Goal: Task Accomplishment & Management: Use online tool/utility

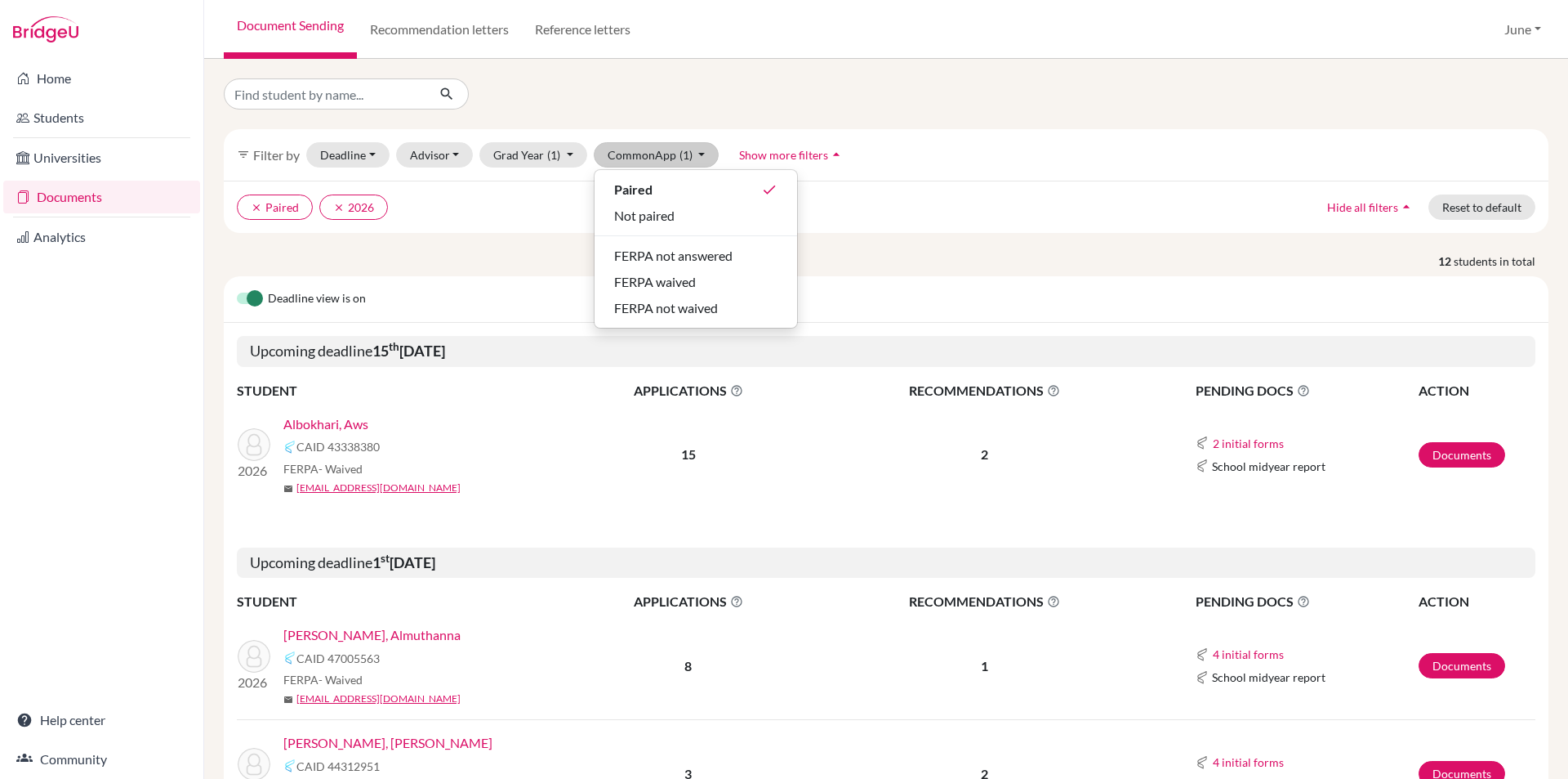
click at [519, 210] on ul "clear Paired clear 2026" at bounding box center [724, 207] width 974 height 25
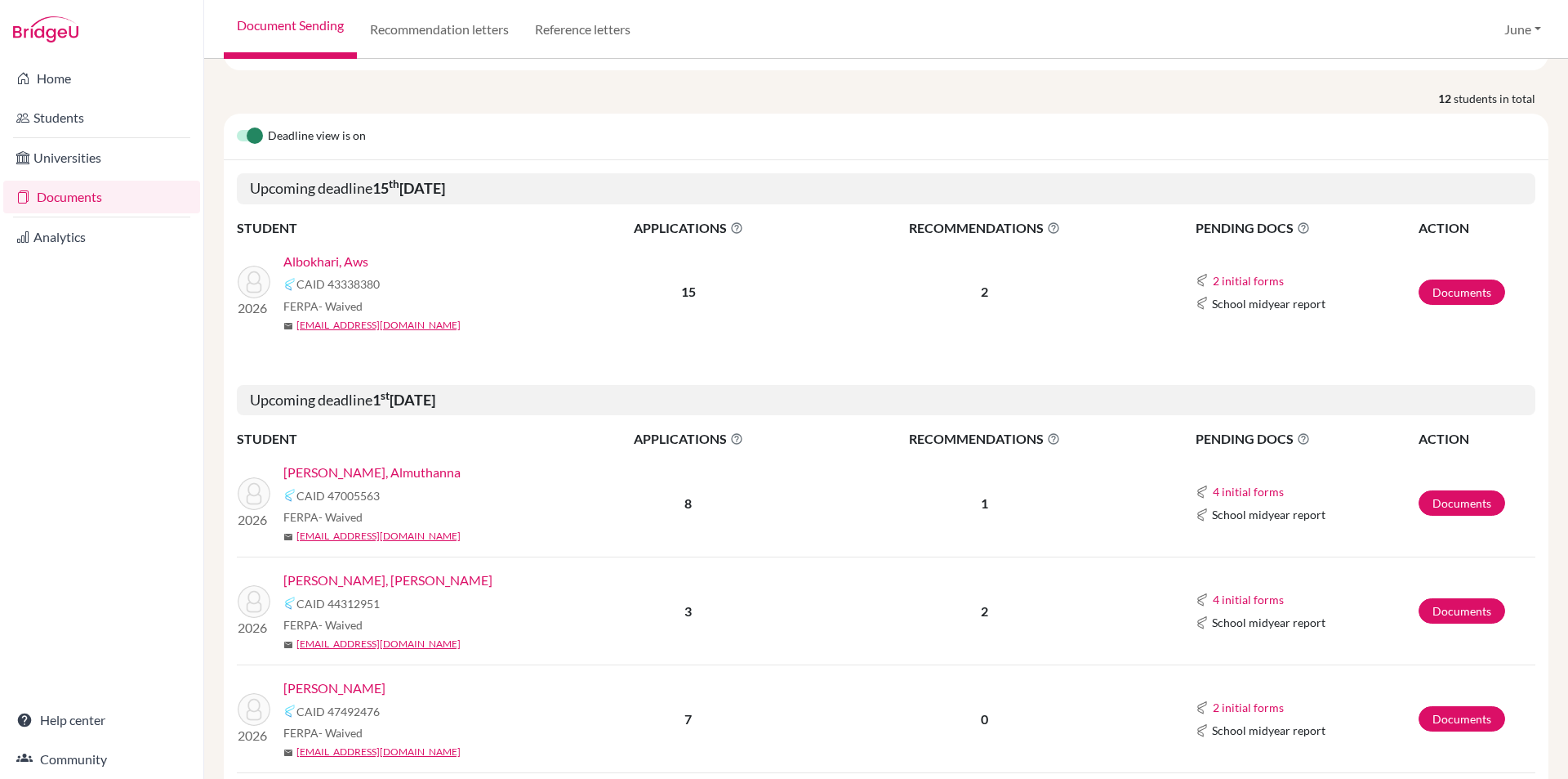
scroll to position [163, 0]
click at [337, 259] on link "Albokhari, Aws" at bounding box center [326, 260] width 85 height 19
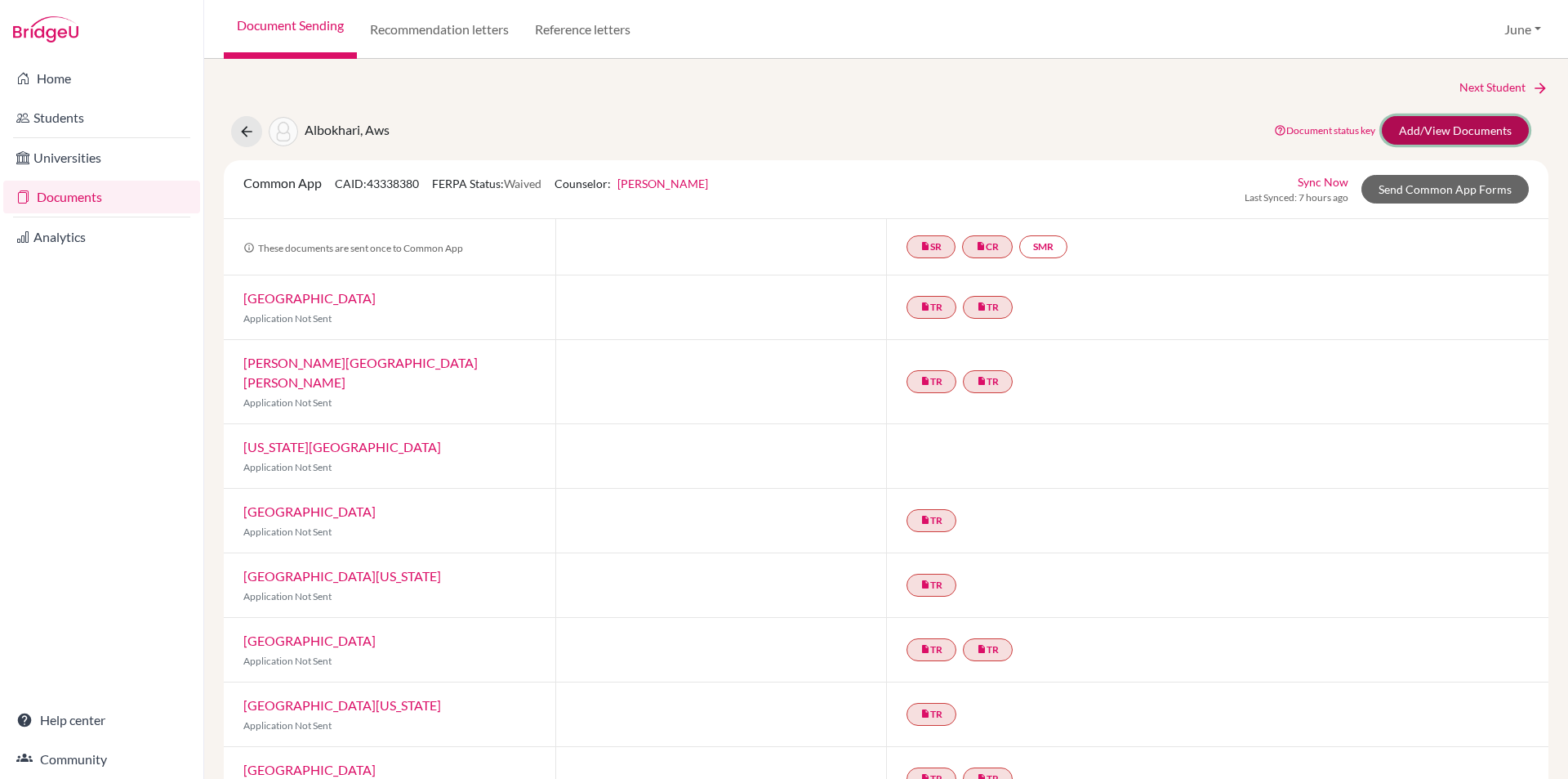
click at [1430, 123] on link "Add/View Documents" at bounding box center [1456, 130] width 147 height 29
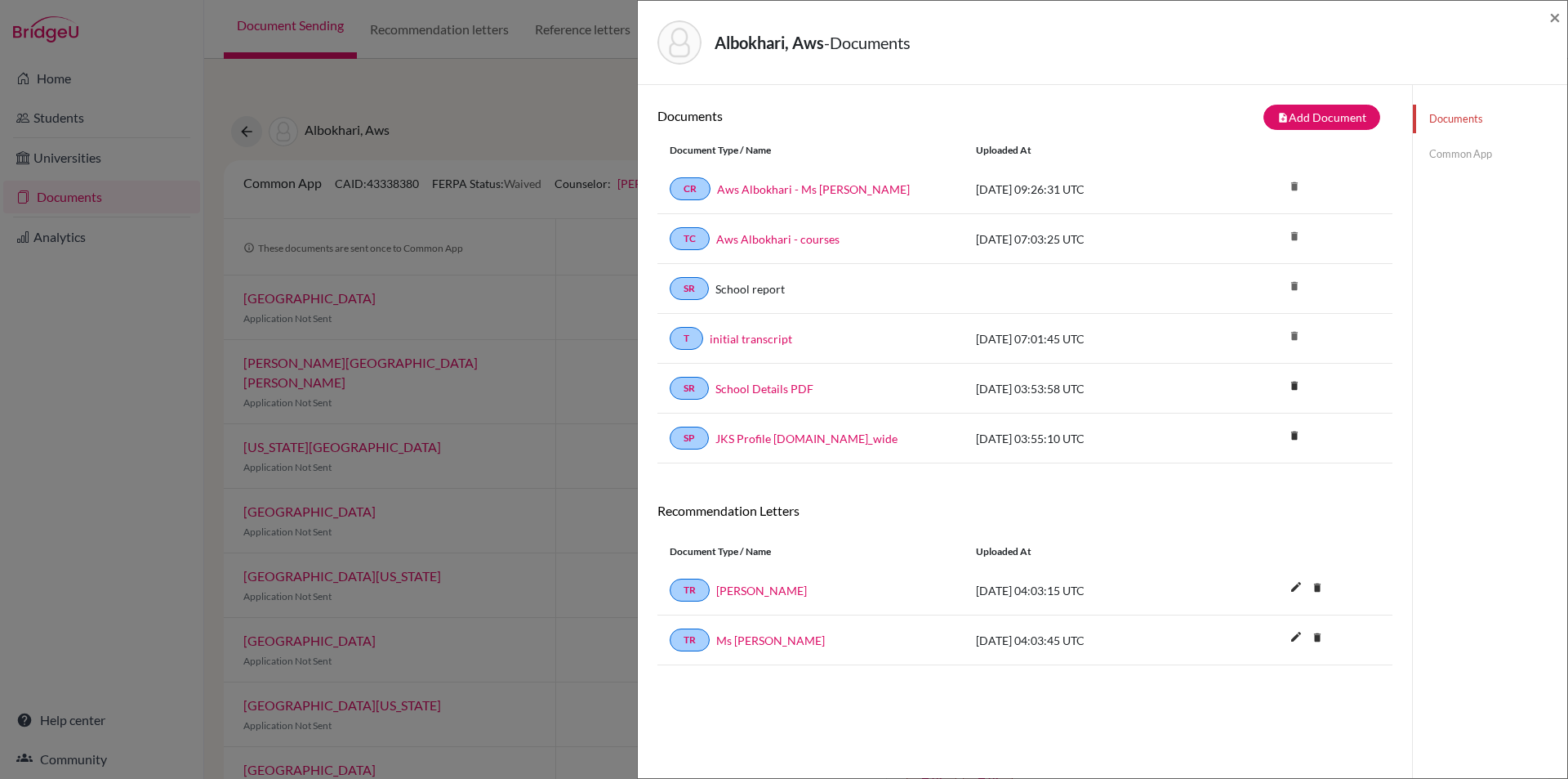
click at [1453, 150] on link "Common App" at bounding box center [1489, 154] width 155 height 29
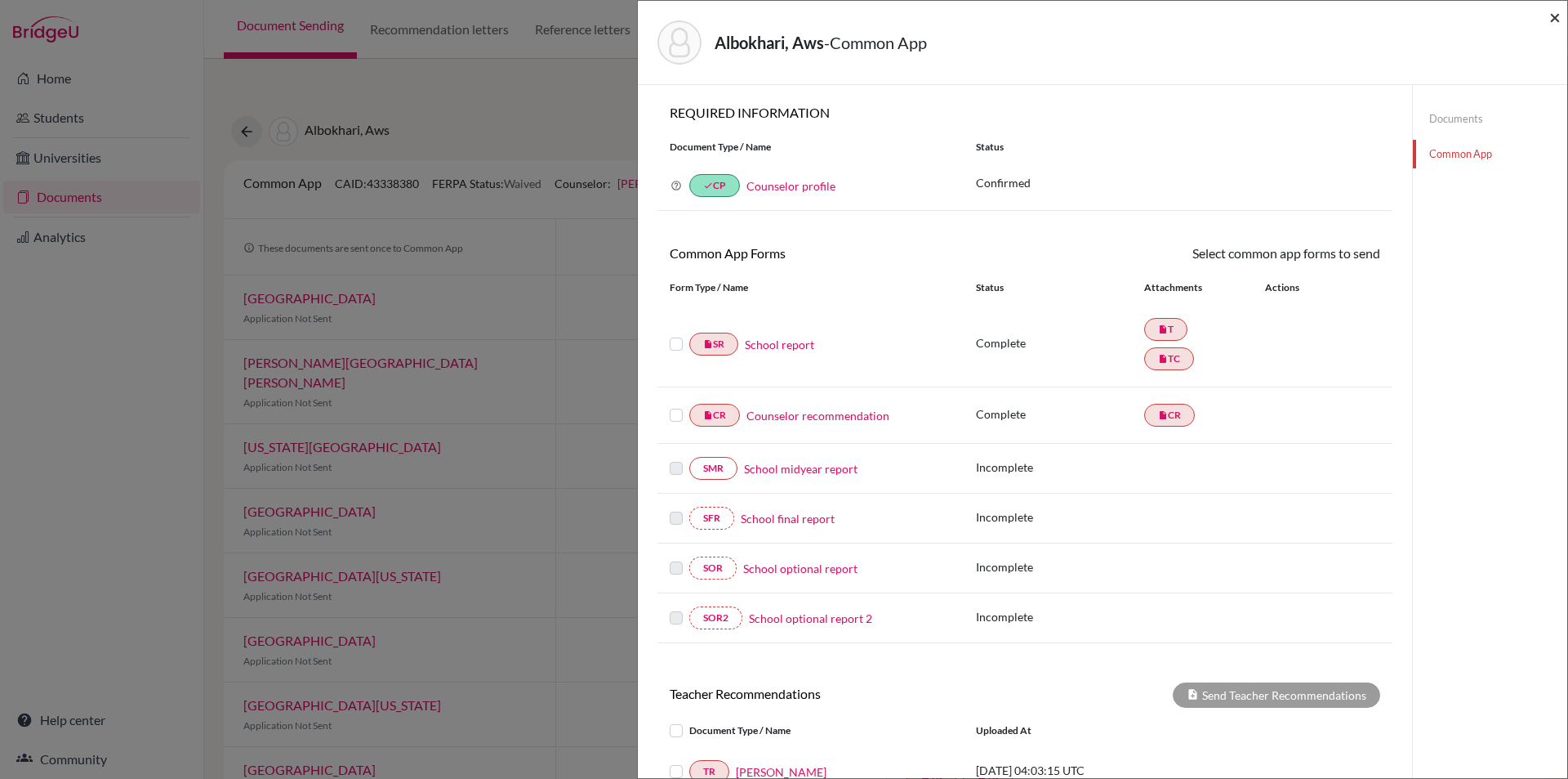
click at [1559, 18] on span "×" at bounding box center [1555, 17] width 12 height 24
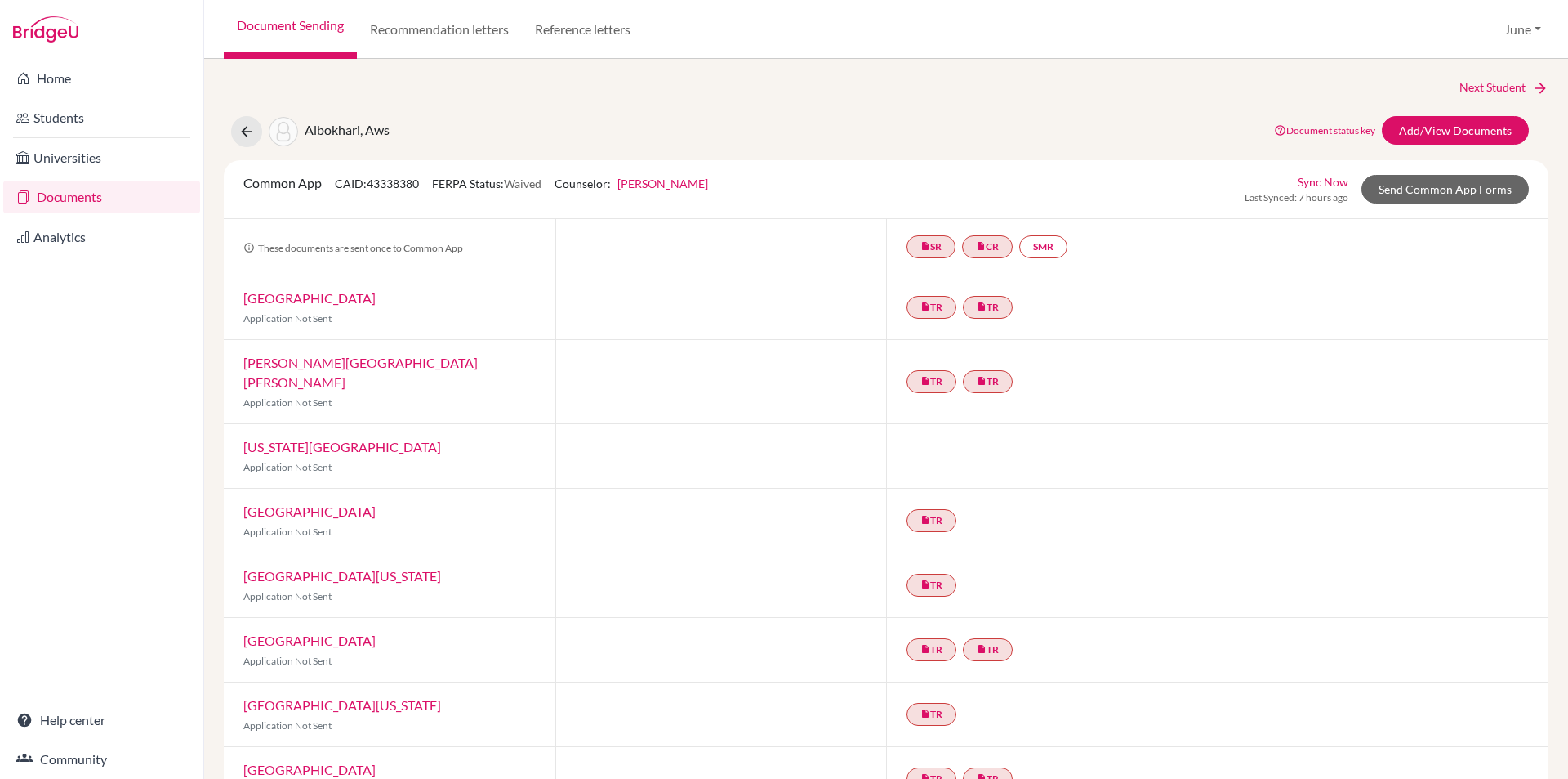
click at [69, 200] on link "Documents" at bounding box center [101, 197] width 197 height 33
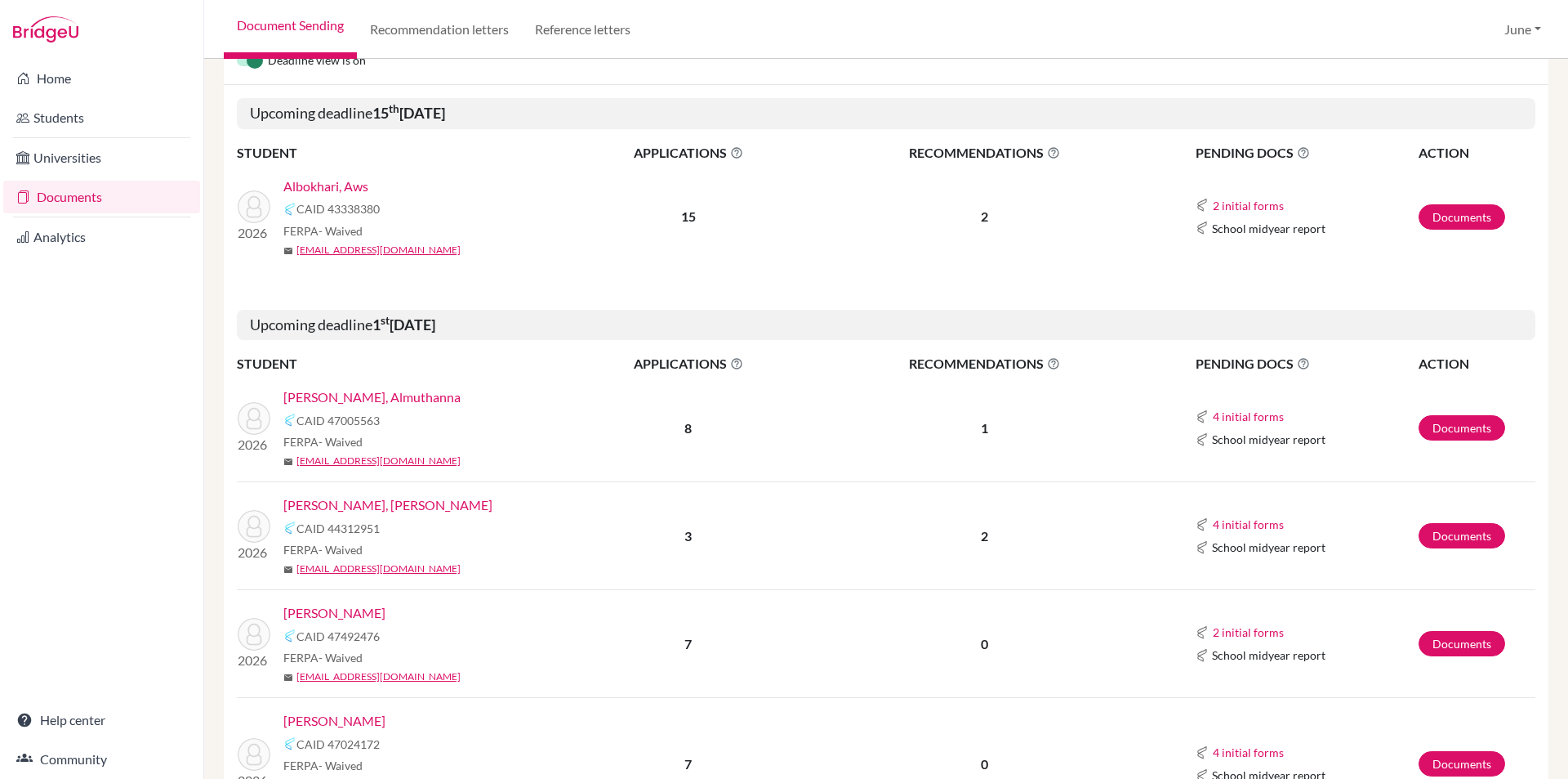
scroll to position [245, 0]
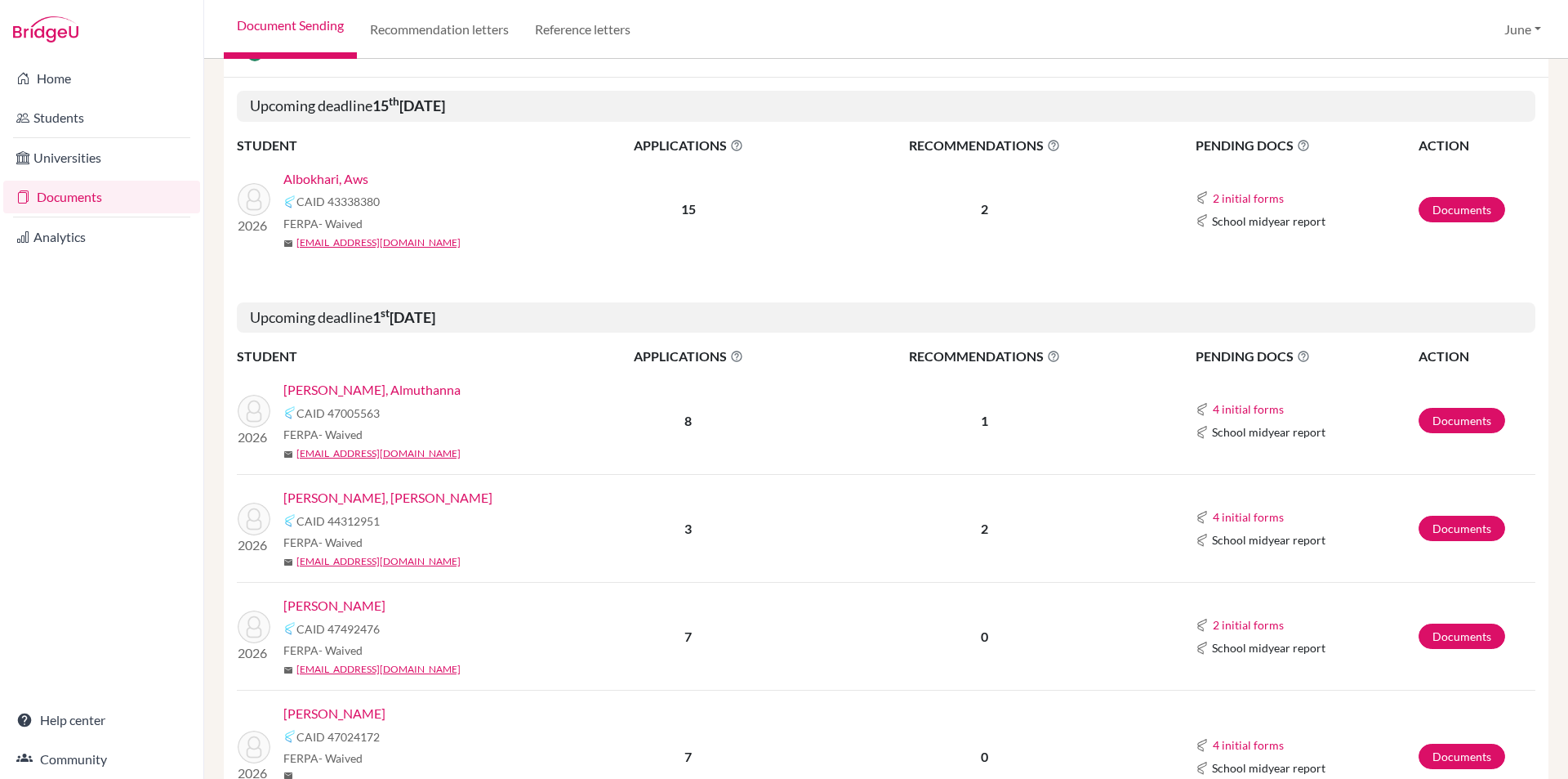
click at [356, 390] on link "[PERSON_NAME], Almuthanna" at bounding box center [372, 390] width 177 height 19
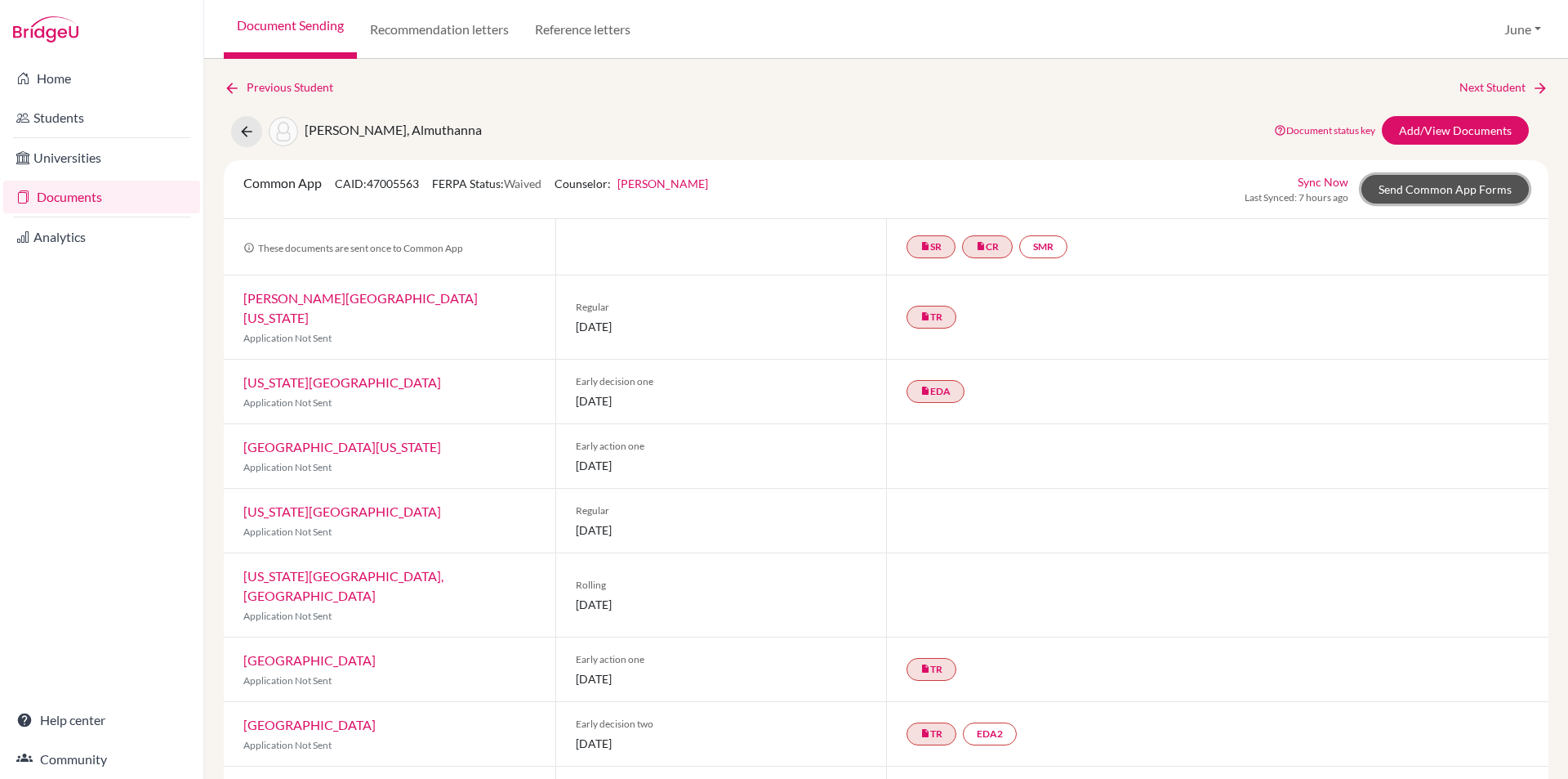
click at [1464, 184] on link "Send Common App Forms" at bounding box center [1445, 189] width 167 height 29
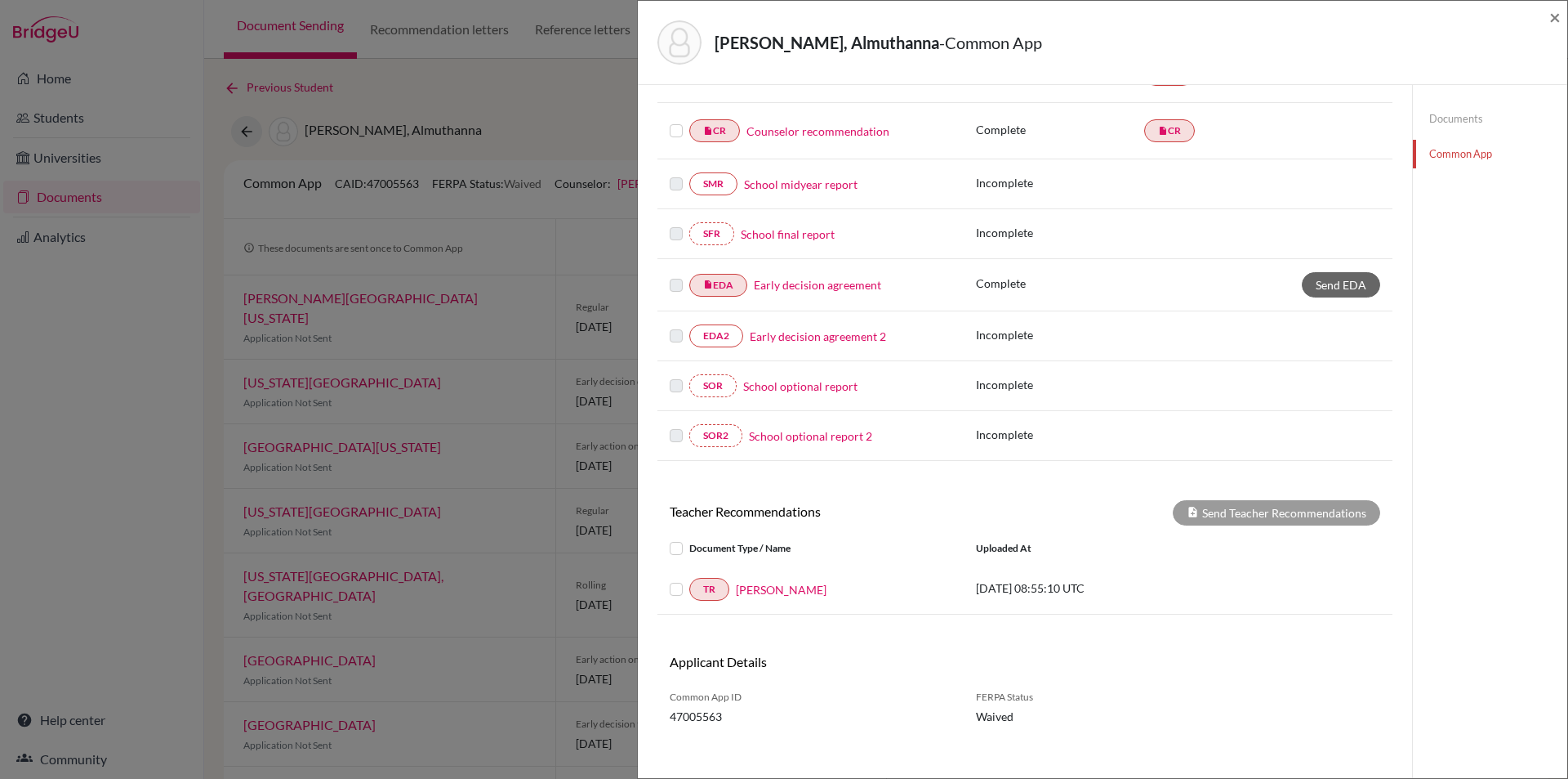
scroll to position [297, 0]
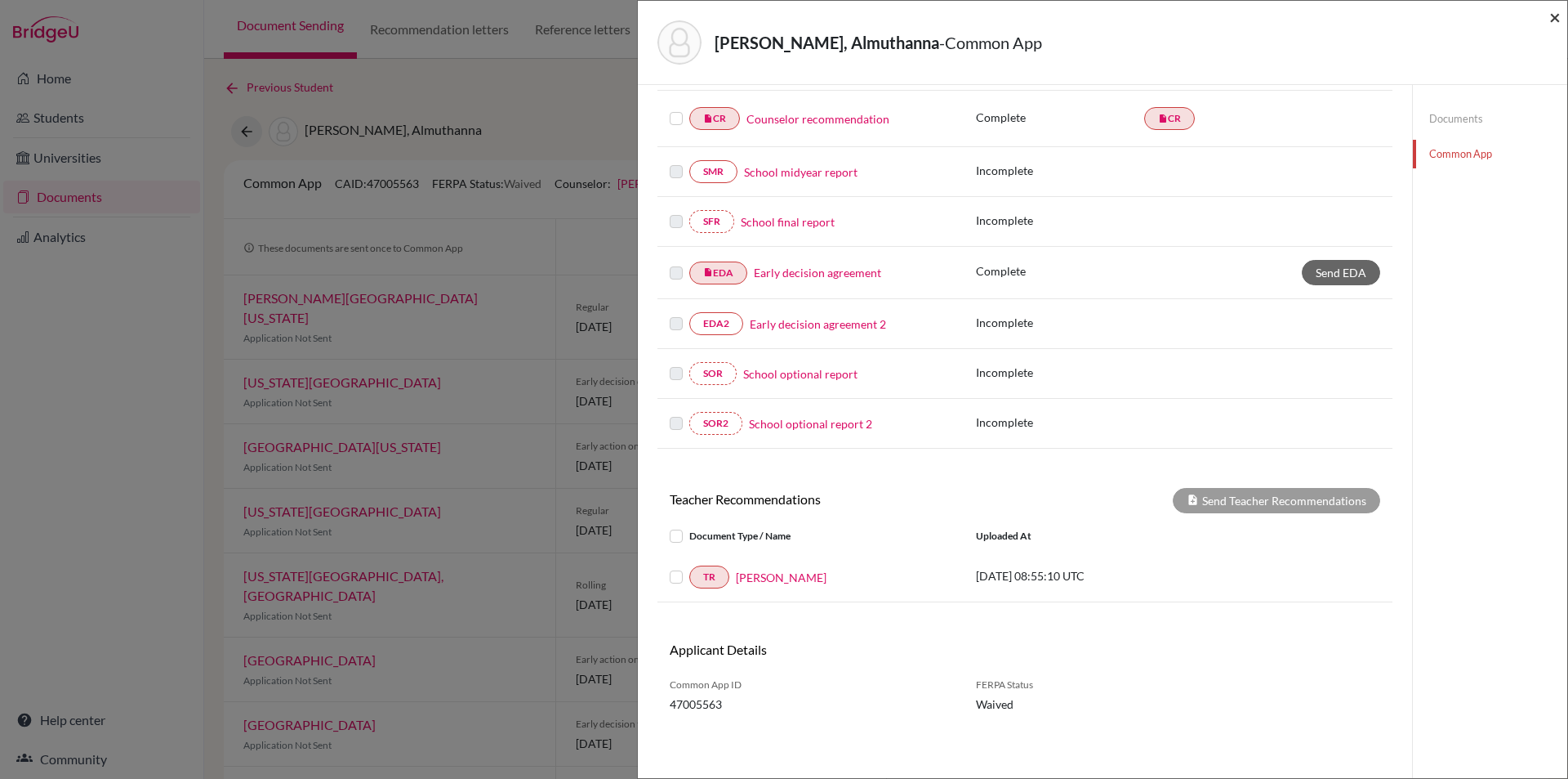
click at [1558, 17] on span "×" at bounding box center [1555, 17] width 12 height 24
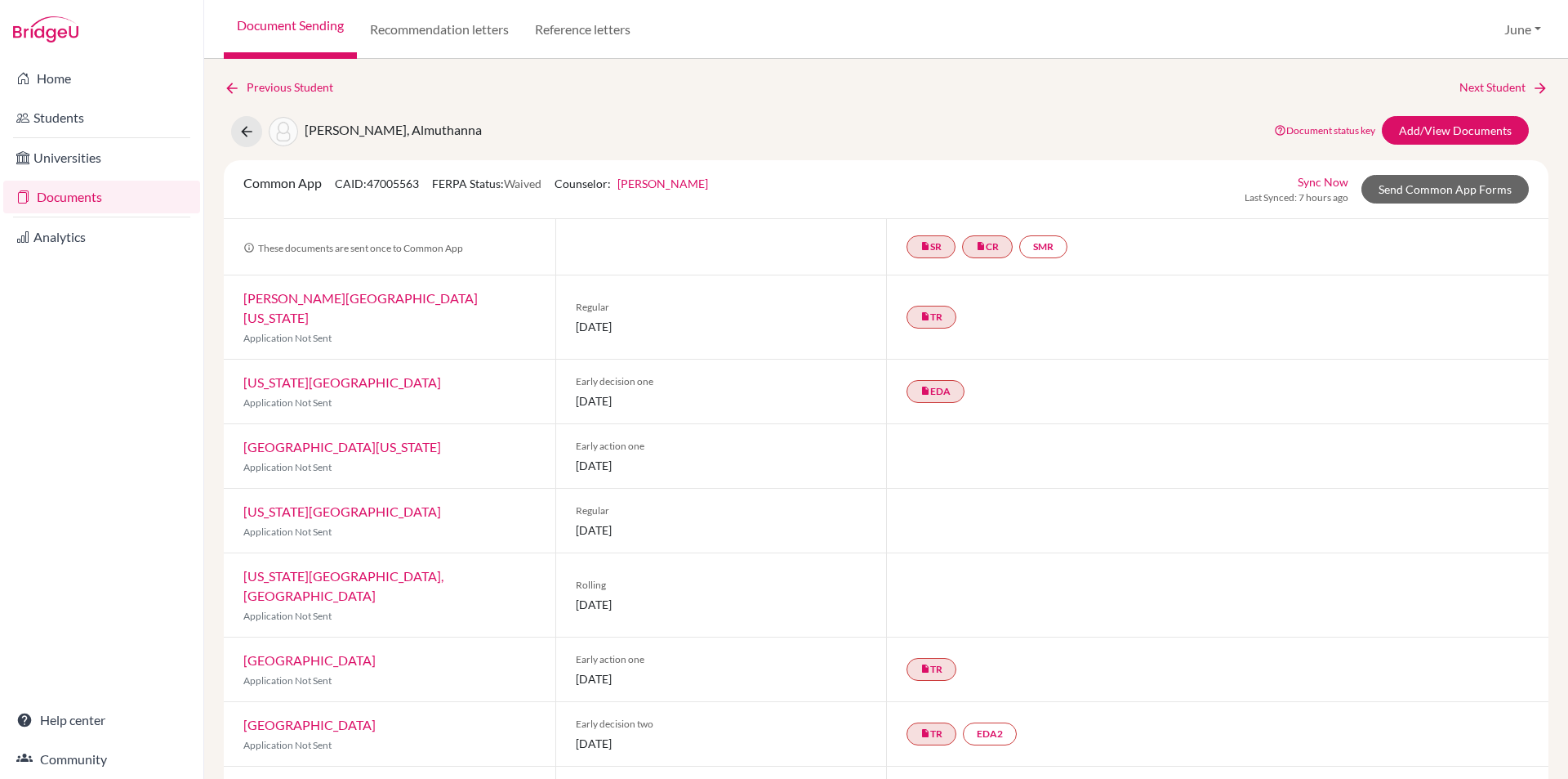
scroll to position [32, 0]
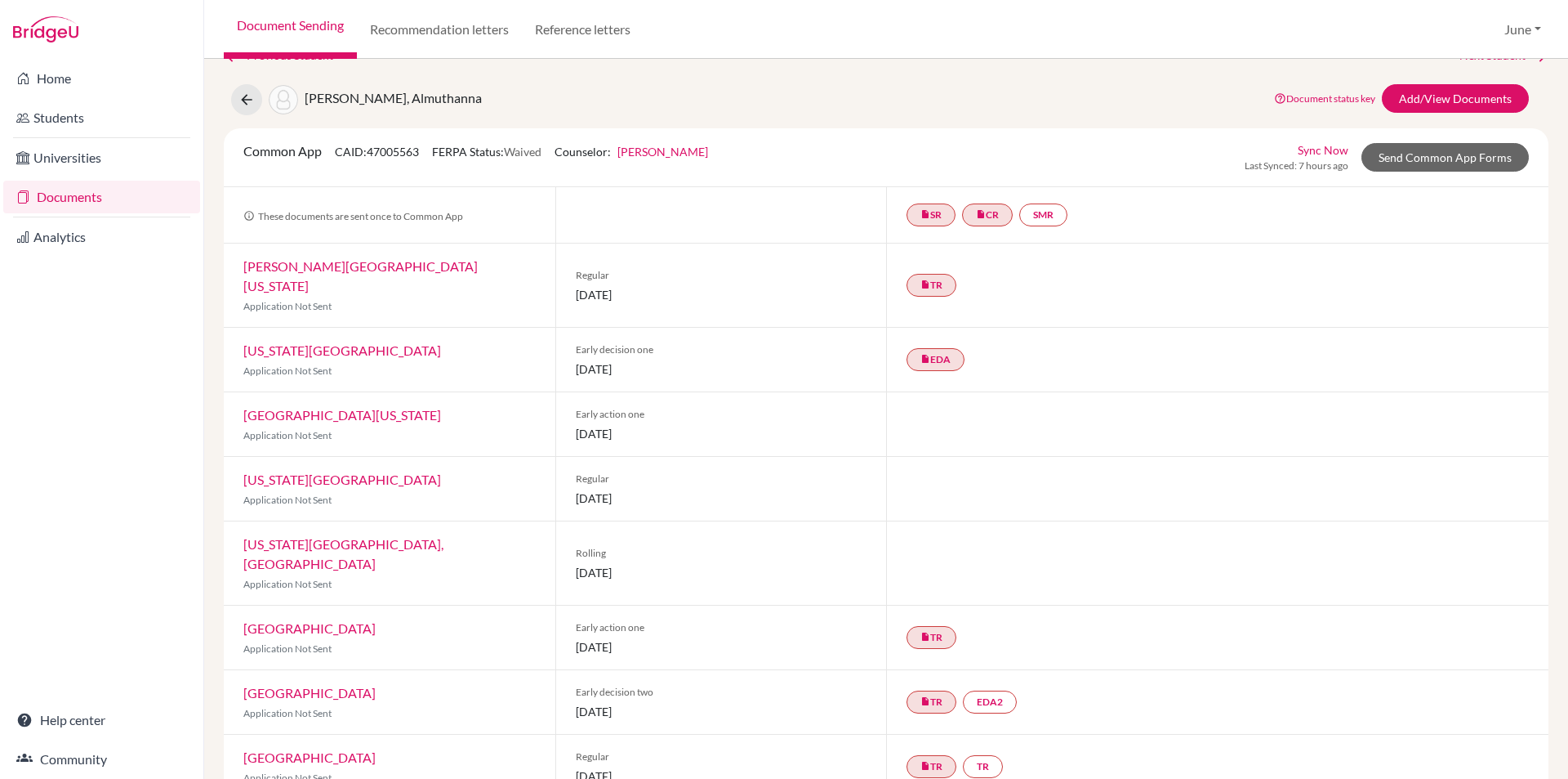
click at [80, 189] on link "Documents" at bounding box center [101, 197] width 197 height 33
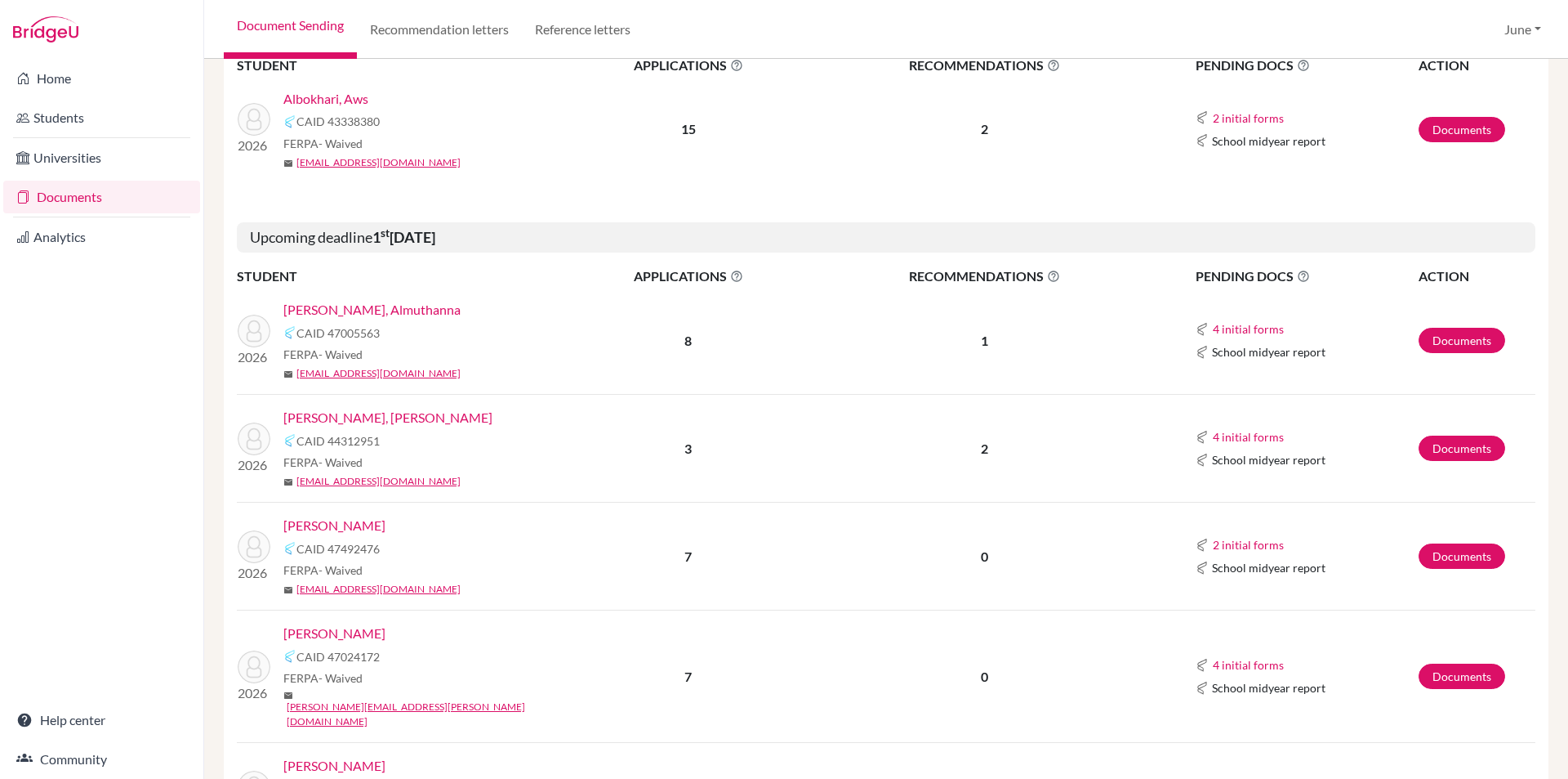
scroll to position [327, 0]
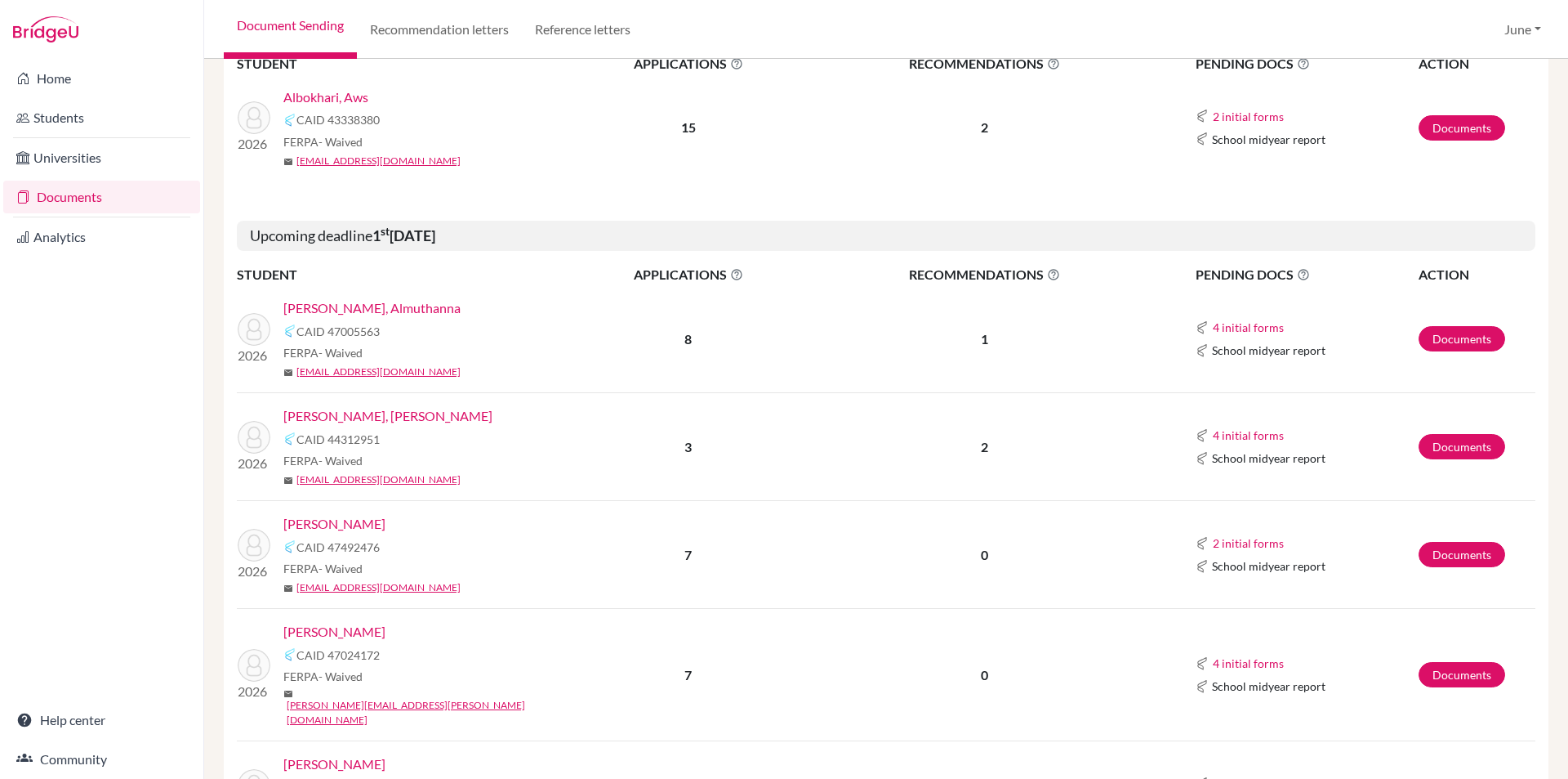
click at [312, 416] on link "[PERSON_NAME], [PERSON_NAME]" at bounding box center [388, 416] width 209 height 19
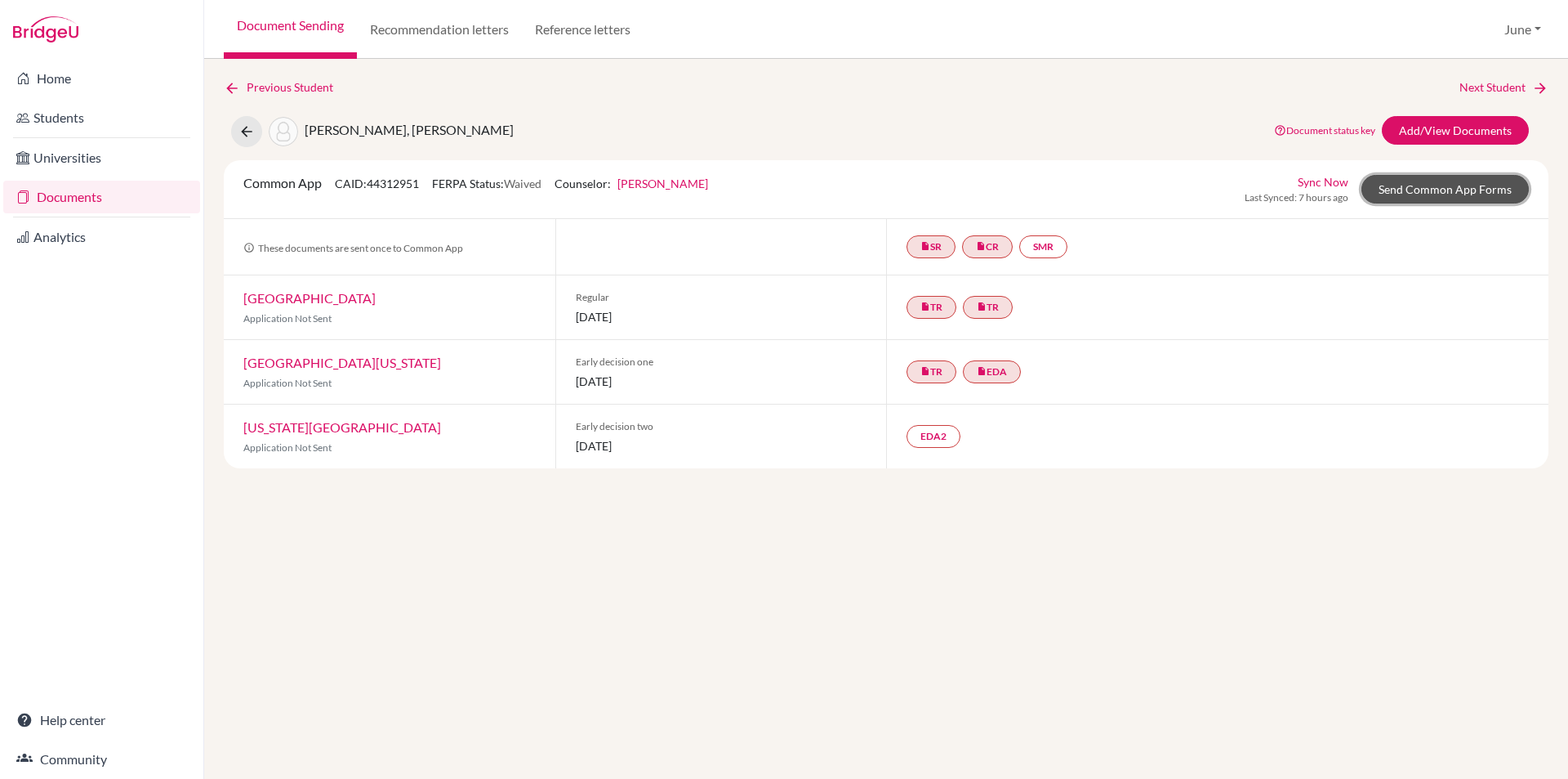
click at [1457, 180] on link "Send Common App Forms" at bounding box center [1445, 189] width 167 height 29
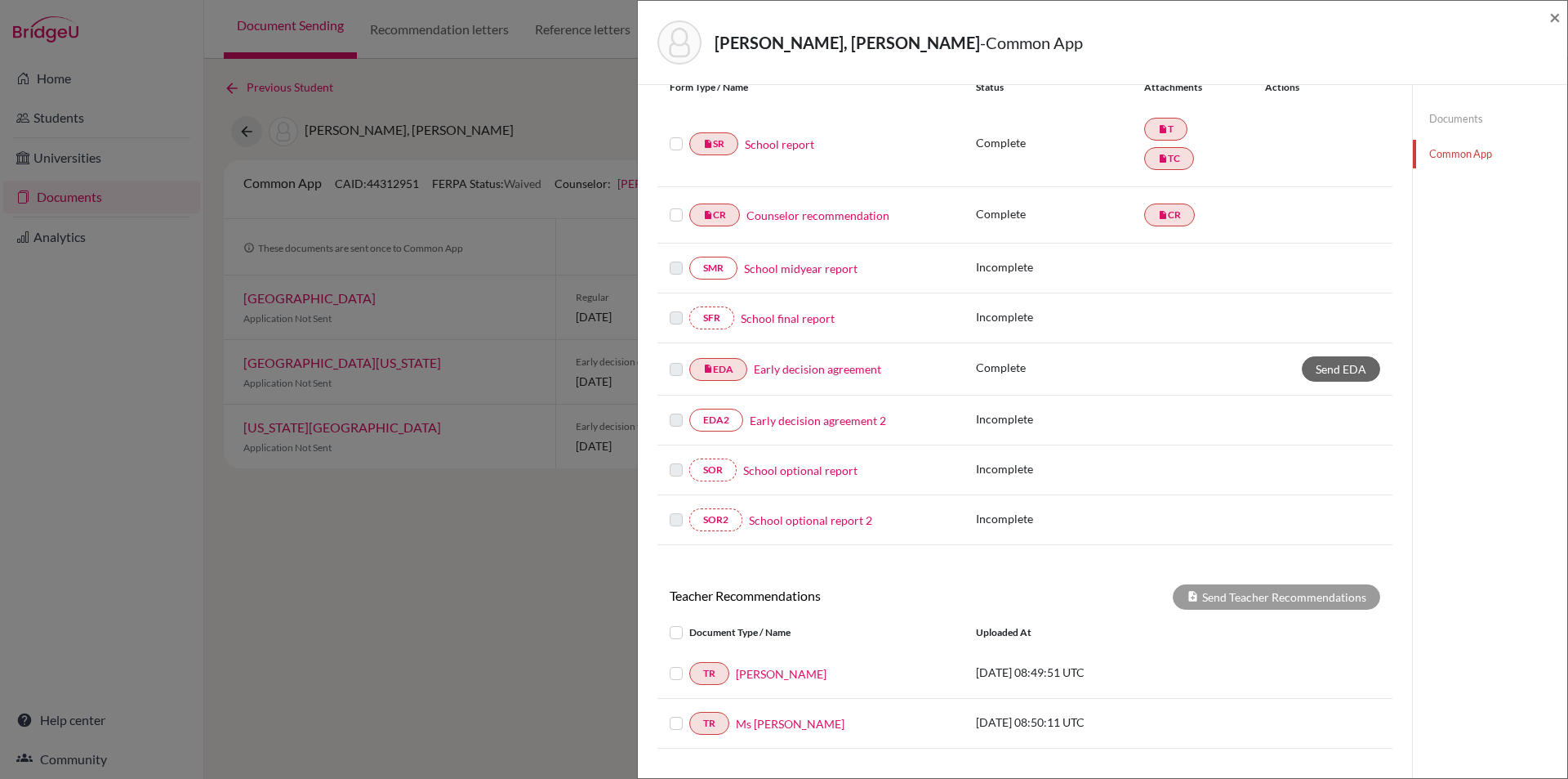
scroll to position [19, 0]
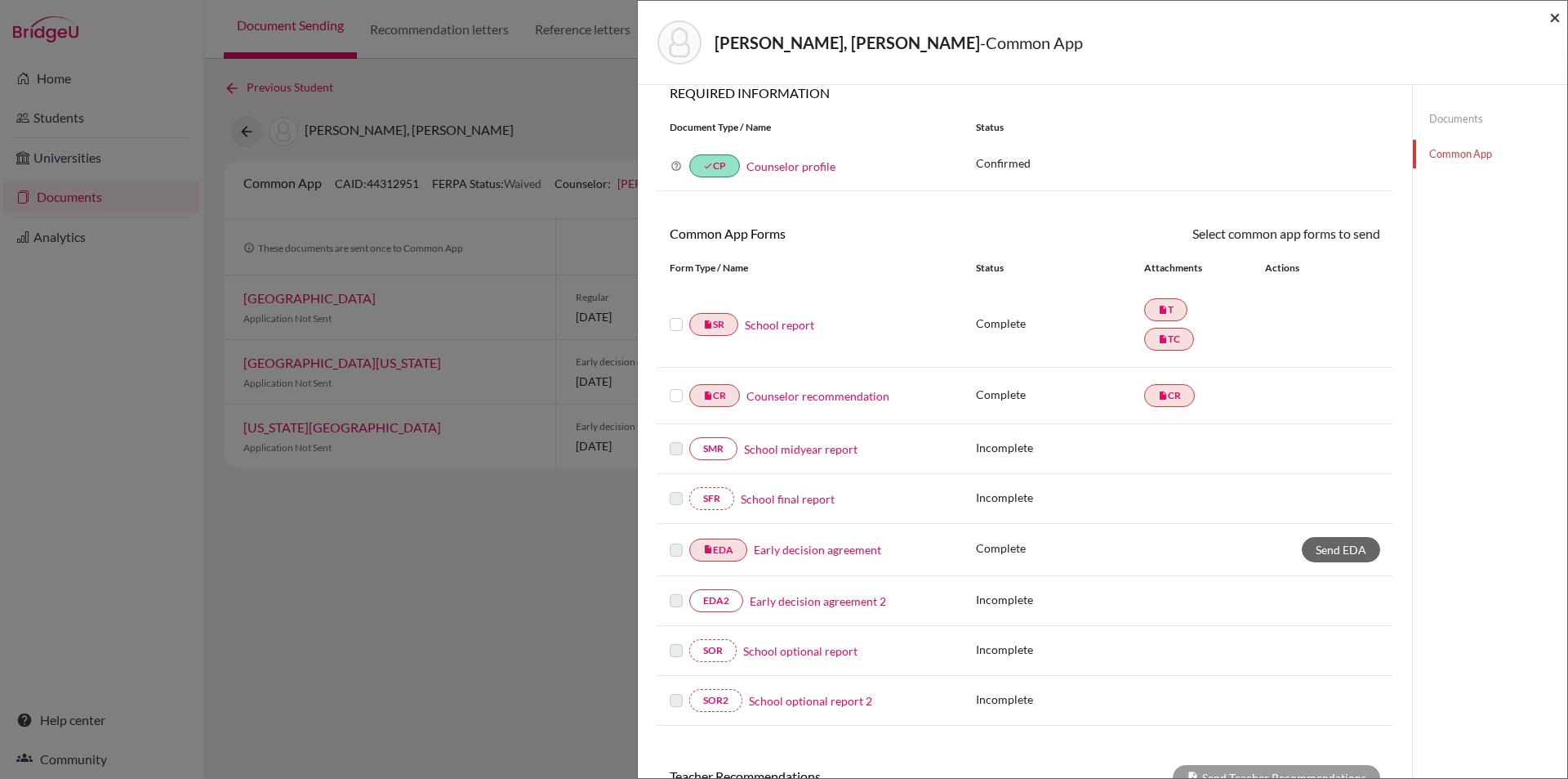
click at [1553, 24] on span "×" at bounding box center [1555, 17] width 12 height 24
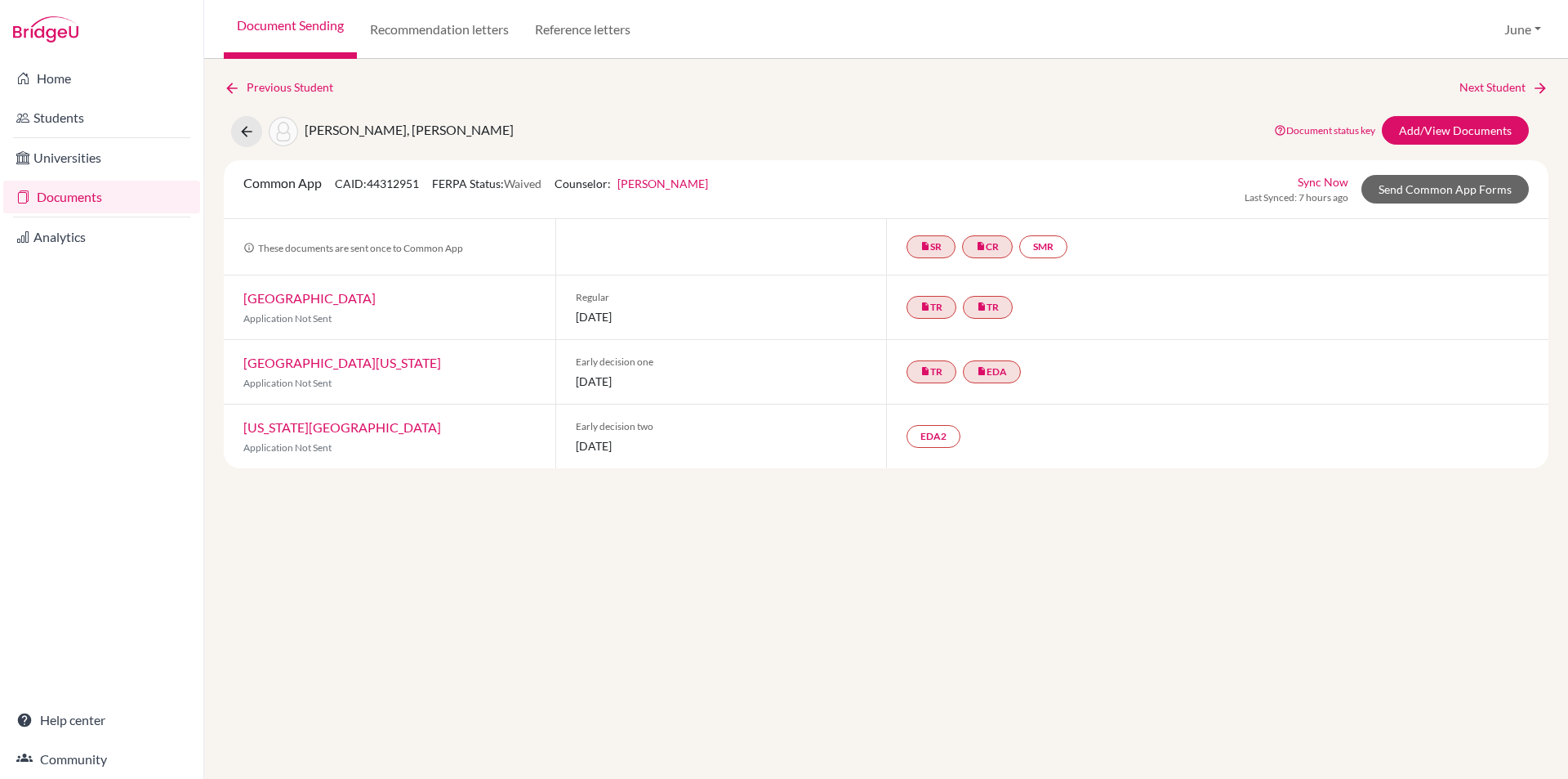
click at [77, 196] on link "Documents" at bounding box center [101, 197] width 197 height 33
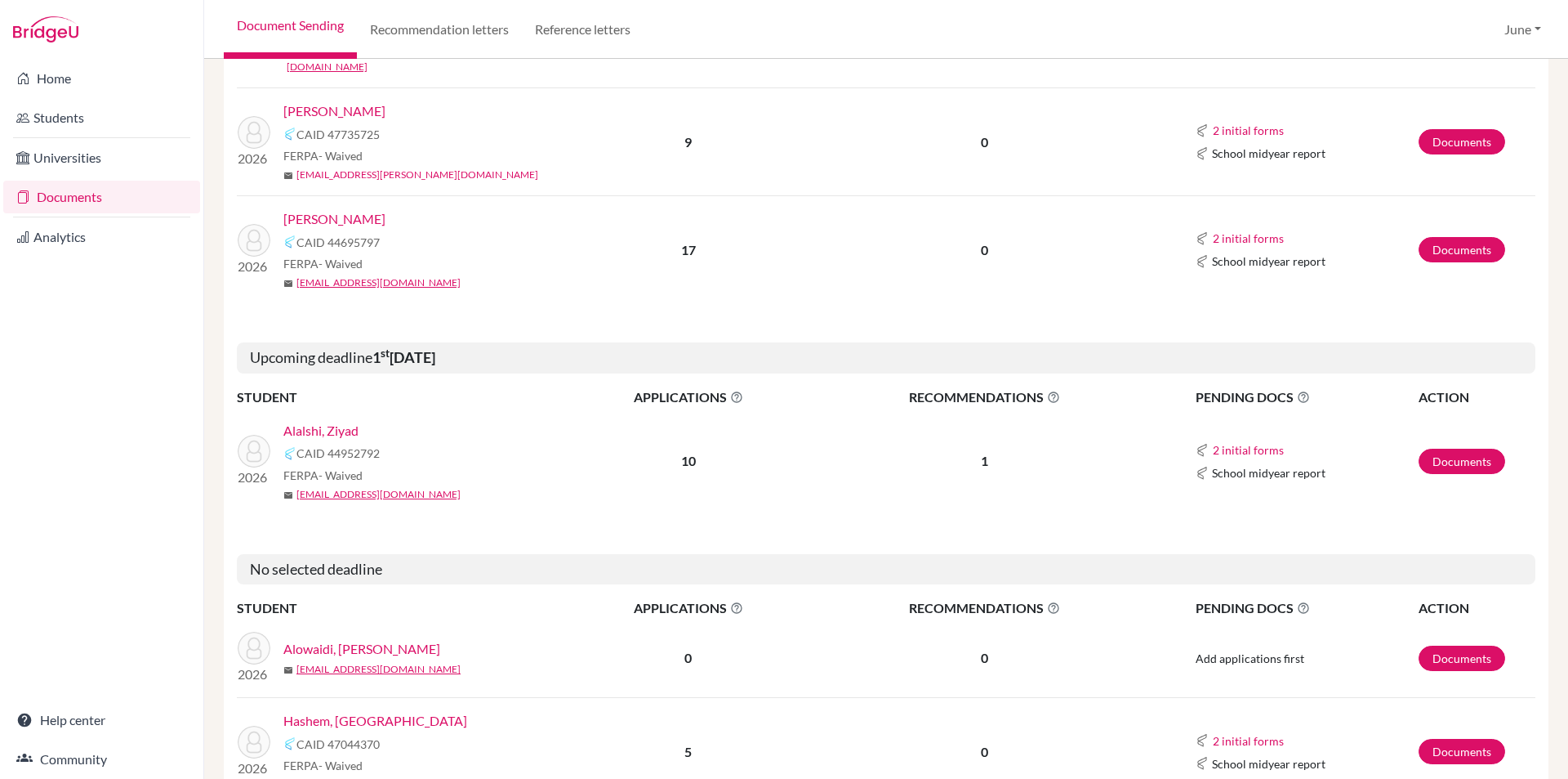
scroll to position [981, 0]
click at [337, 420] on link "Alalshi, Ziyad" at bounding box center [321, 429] width 75 height 19
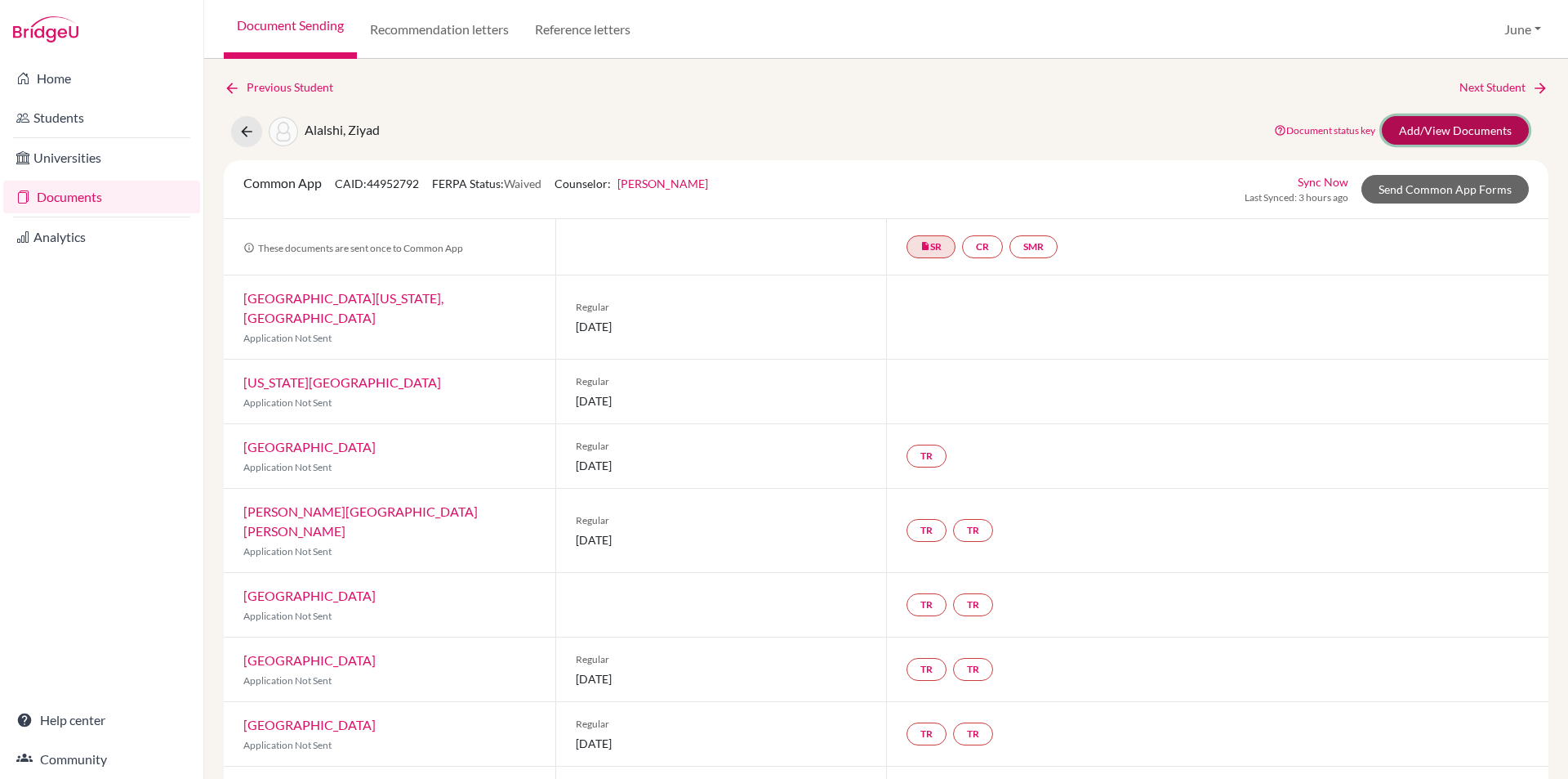
click at [1440, 125] on link "Add/View Documents" at bounding box center [1456, 130] width 147 height 29
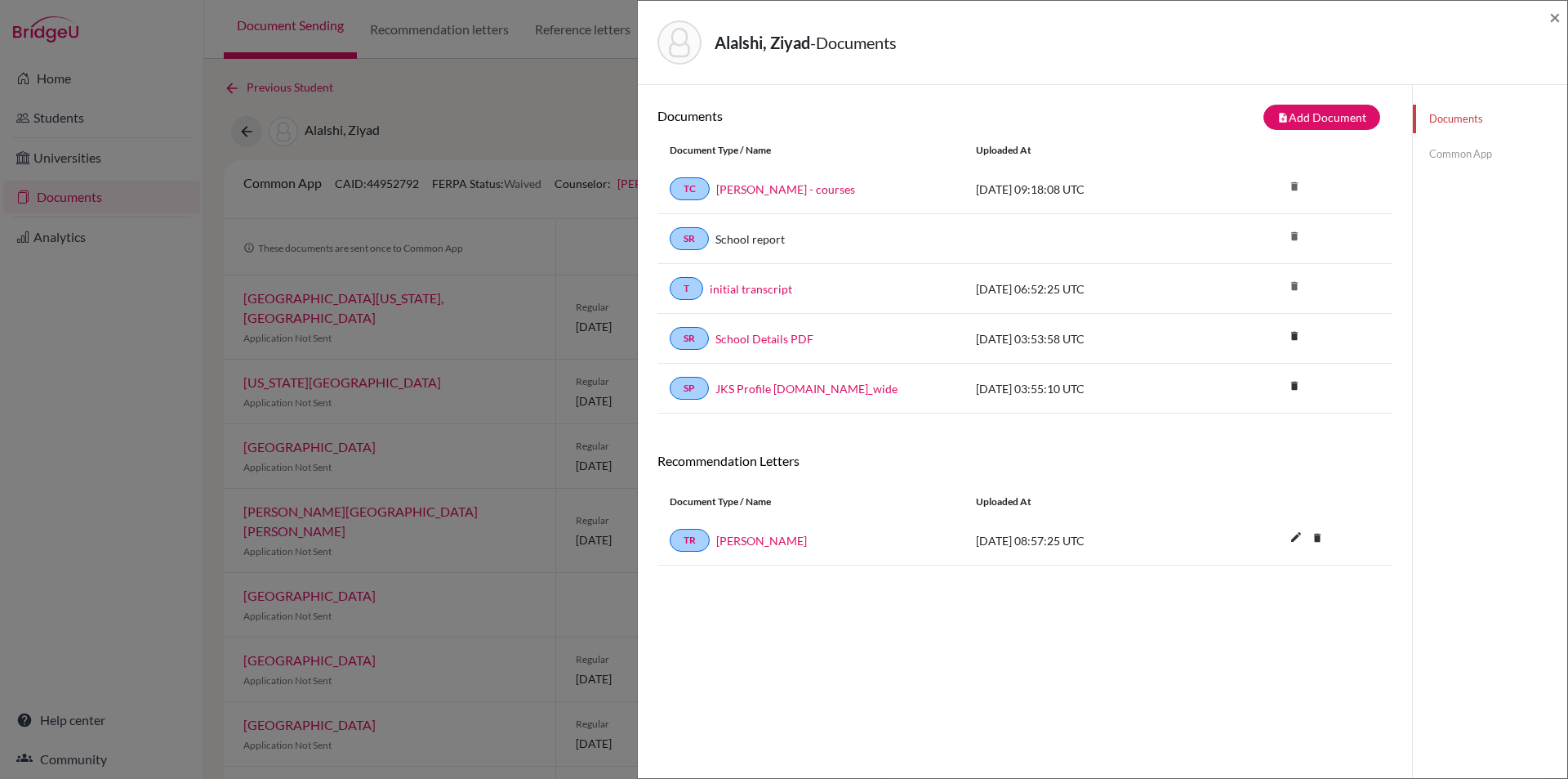
click at [1443, 150] on link "Common App" at bounding box center [1489, 154] width 155 height 29
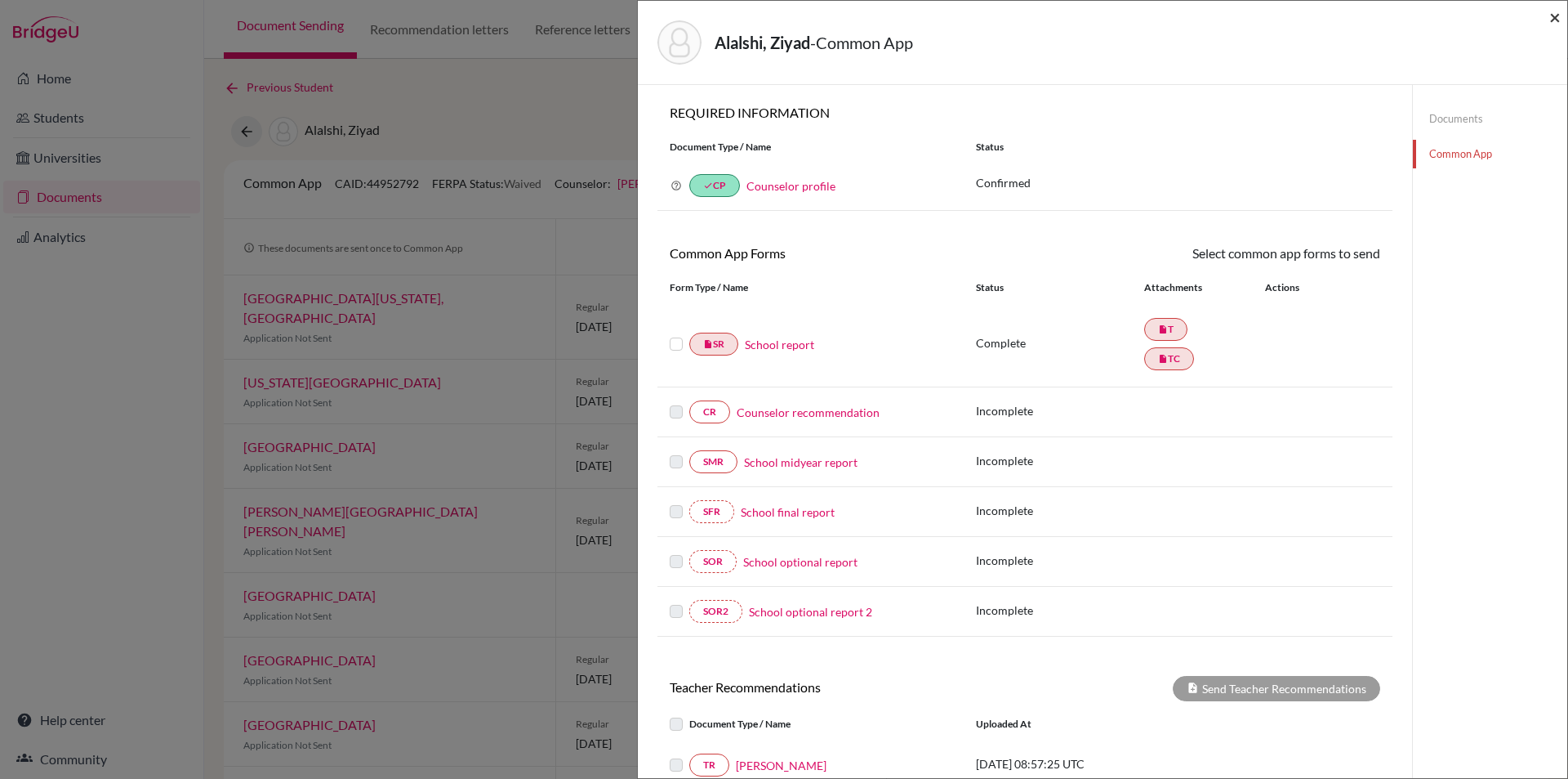
click at [1555, 13] on span "×" at bounding box center [1555, 17] width 12 height 24
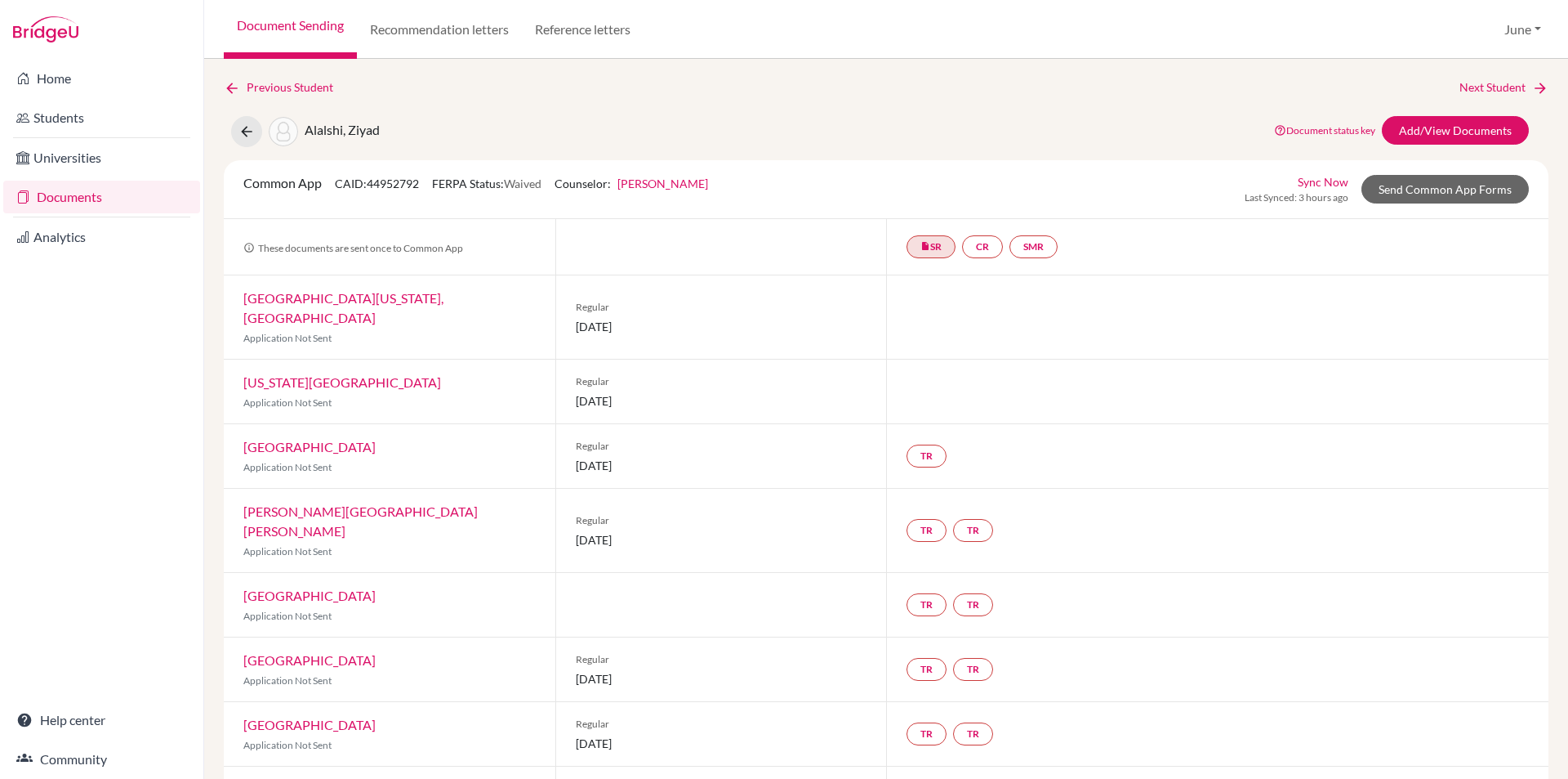
click at [64, 194] on link "Documents" at bounding box center [101, 197] width 197 height 33
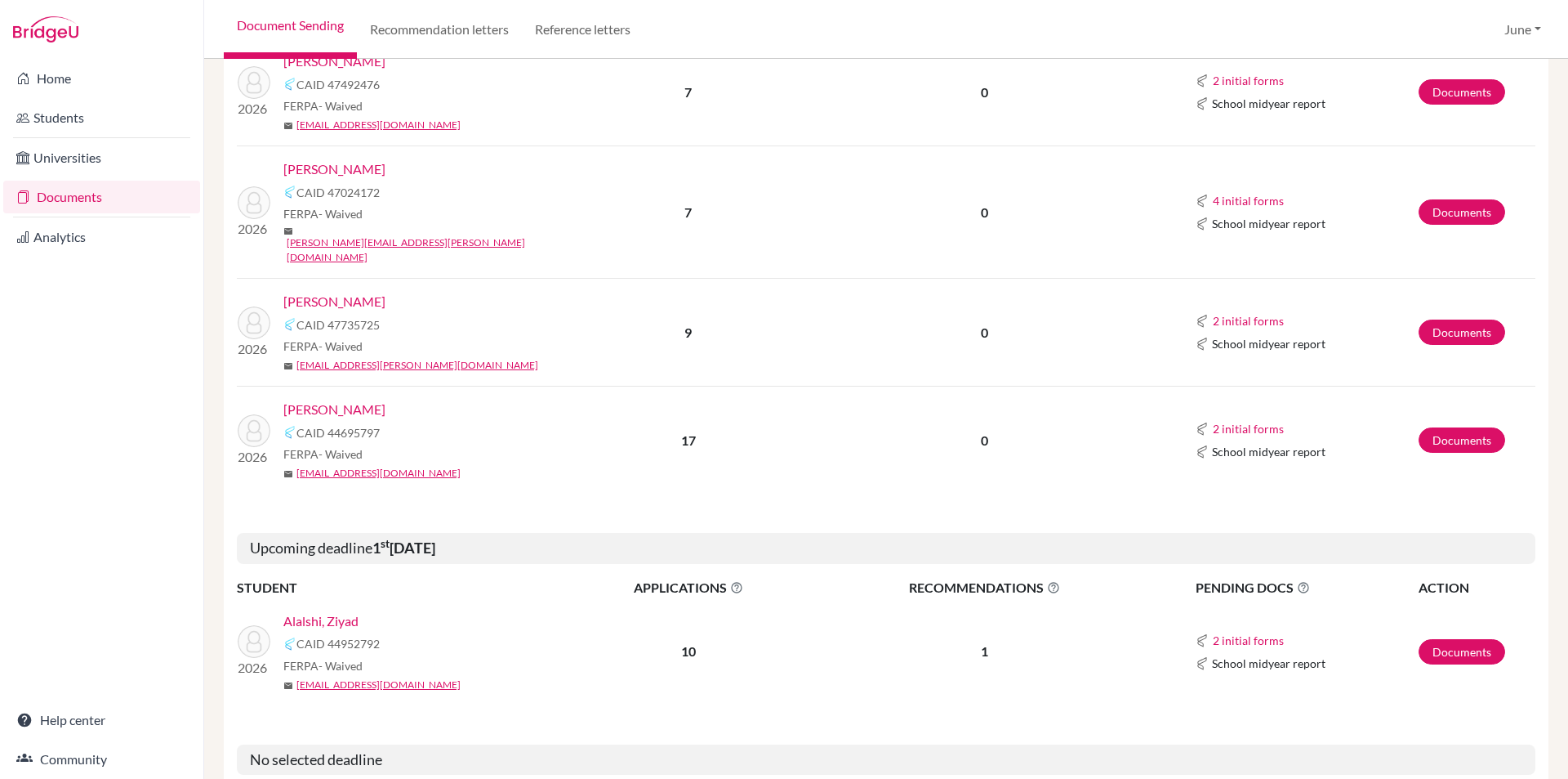
scroll to position [527, 0]
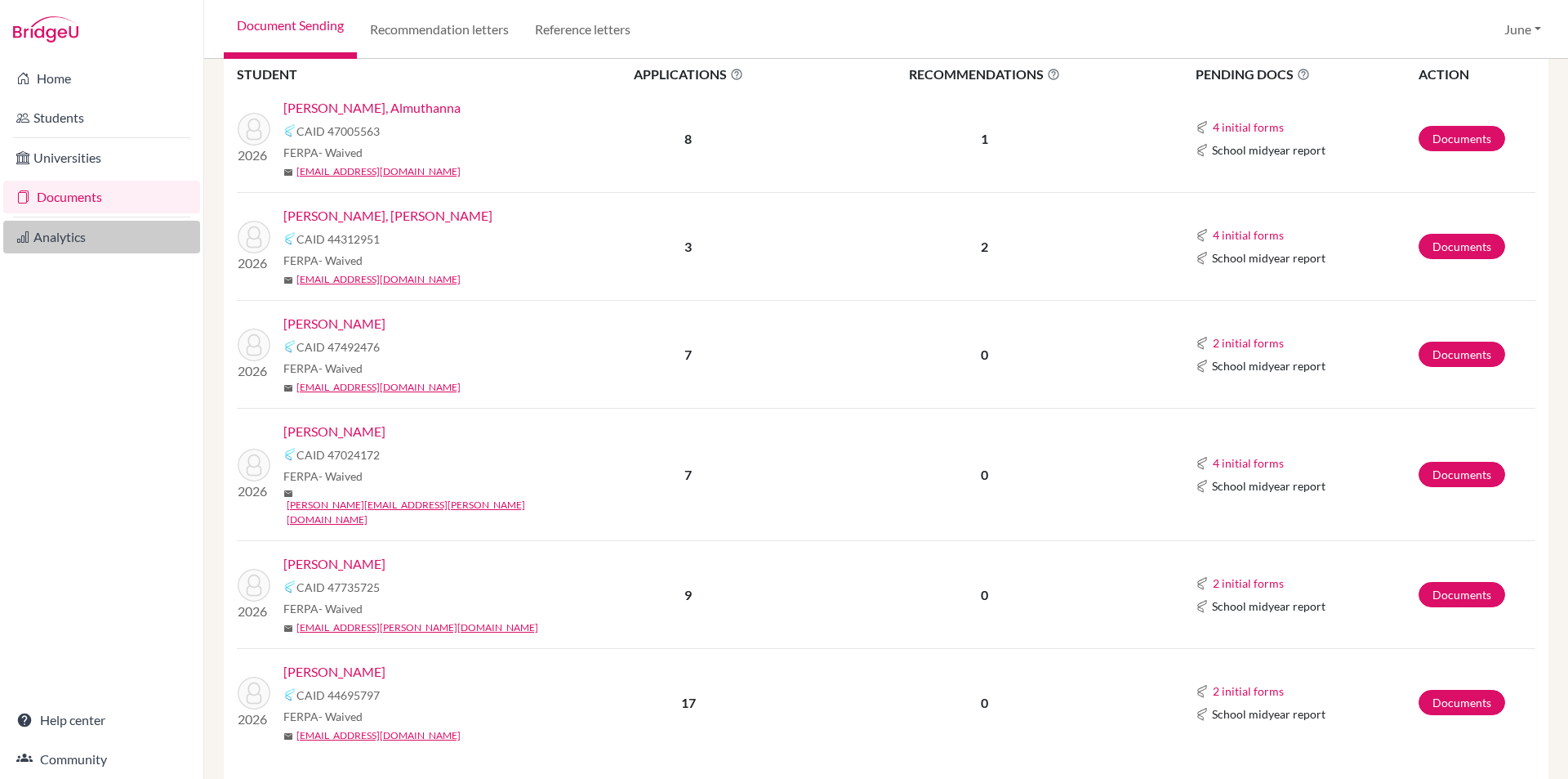
click at [72, 233] on link "Analytics" at bounding box center [101, 237] width 197 height 33
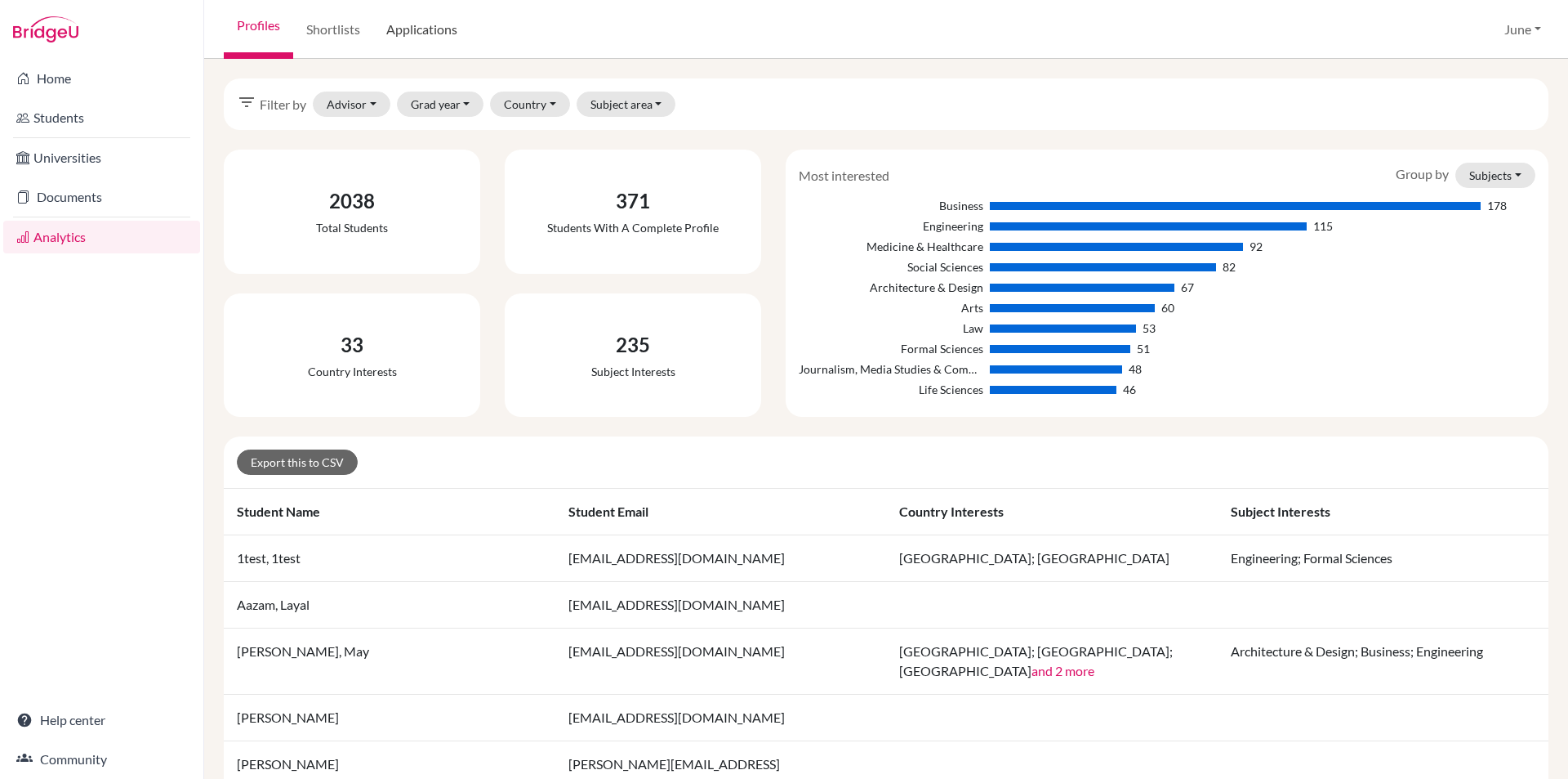
click at [431, 32] on link "Applications" at bounding box center [421, 30] width 97 height 59
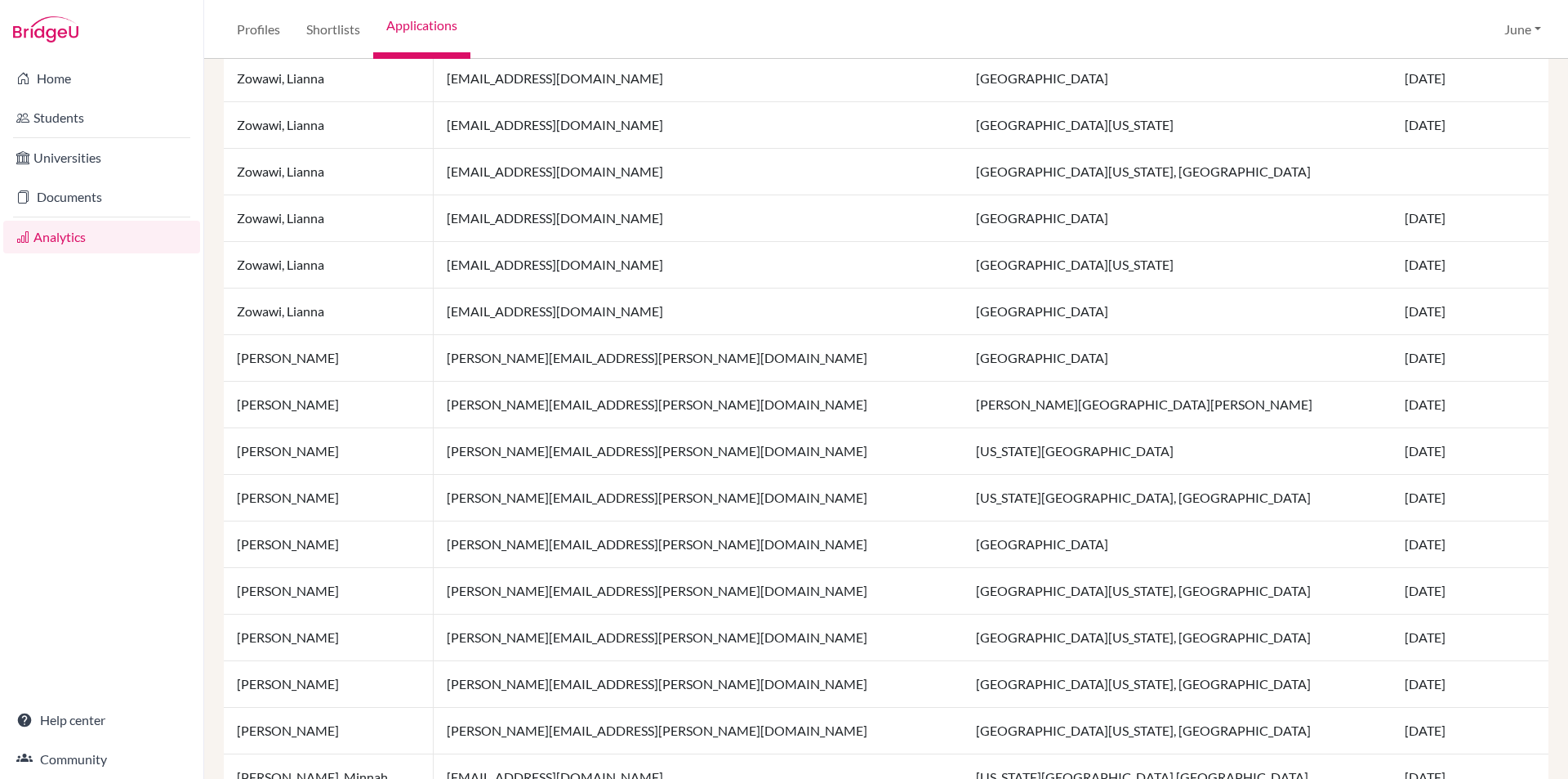
scroll to position [1005, 0]
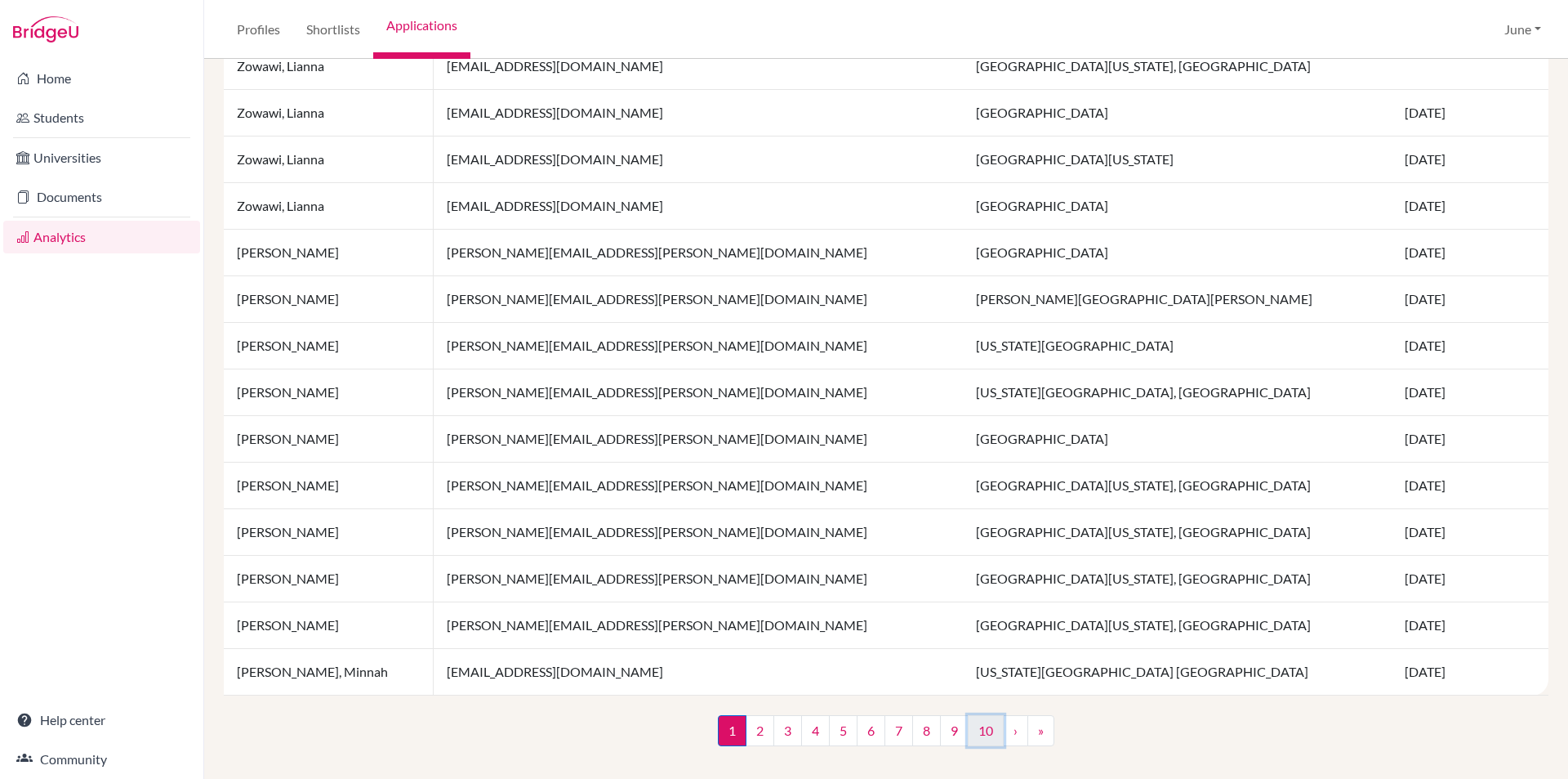
click at [979, 733] on link "10" at bounding box center [985, 730] width 36 height 31
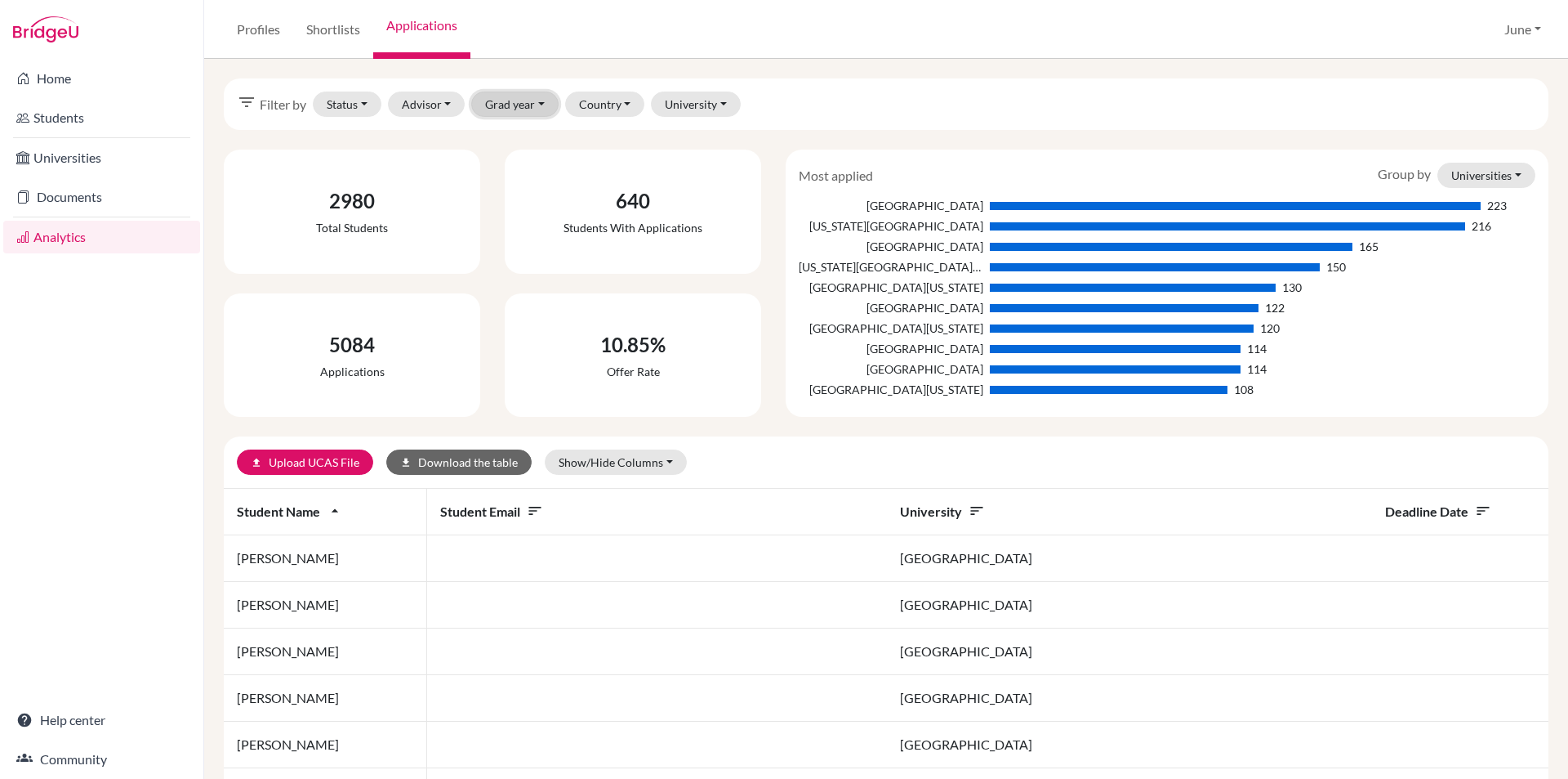
click at [536, 98] on button "Grad year" at bounding box center [514, 104] width 87 height 25
click at [519, 130] on span "2026" at bounding box center [506, 139] width 30 height 19
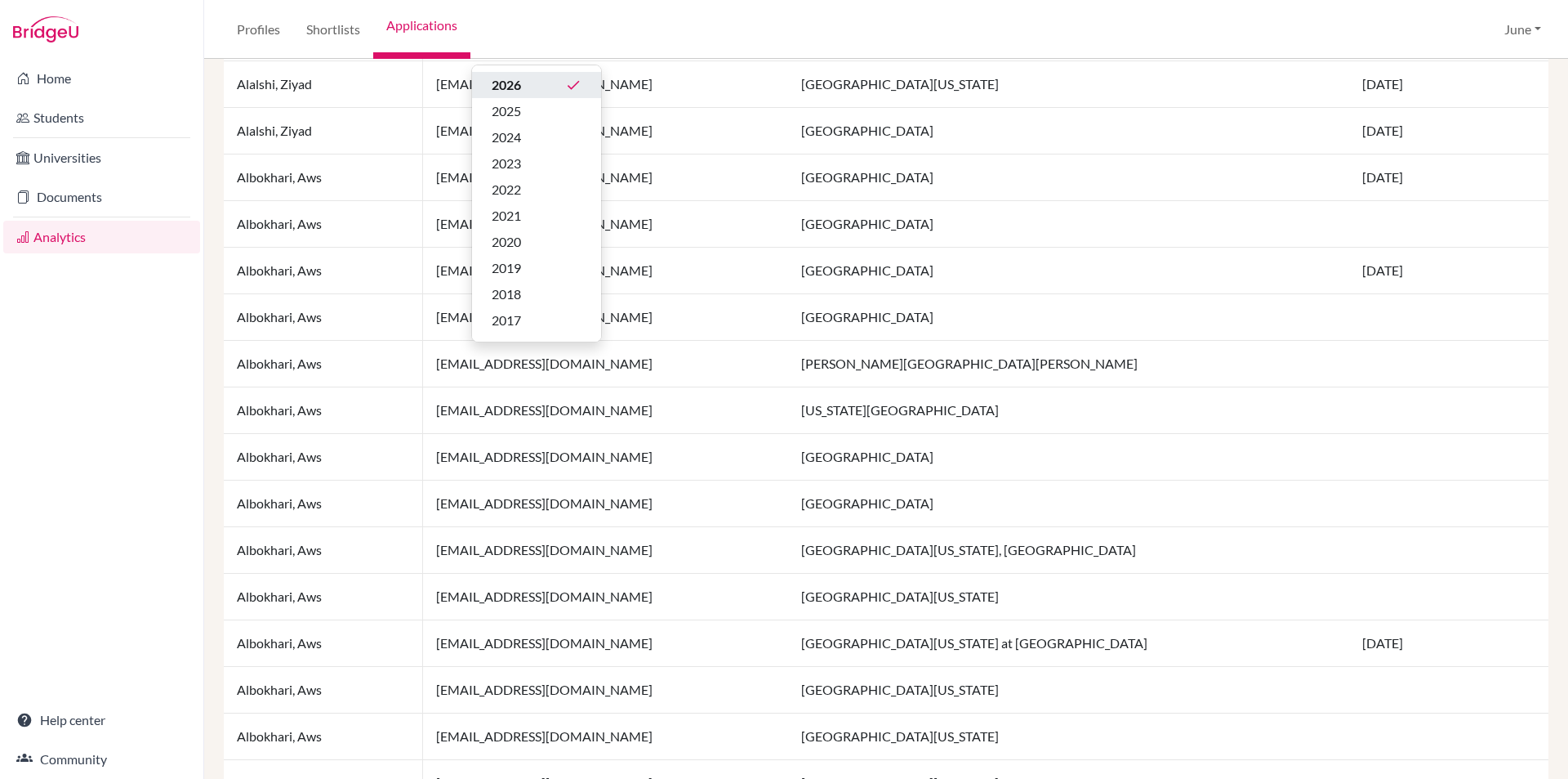
scroll to position [1057, 0]
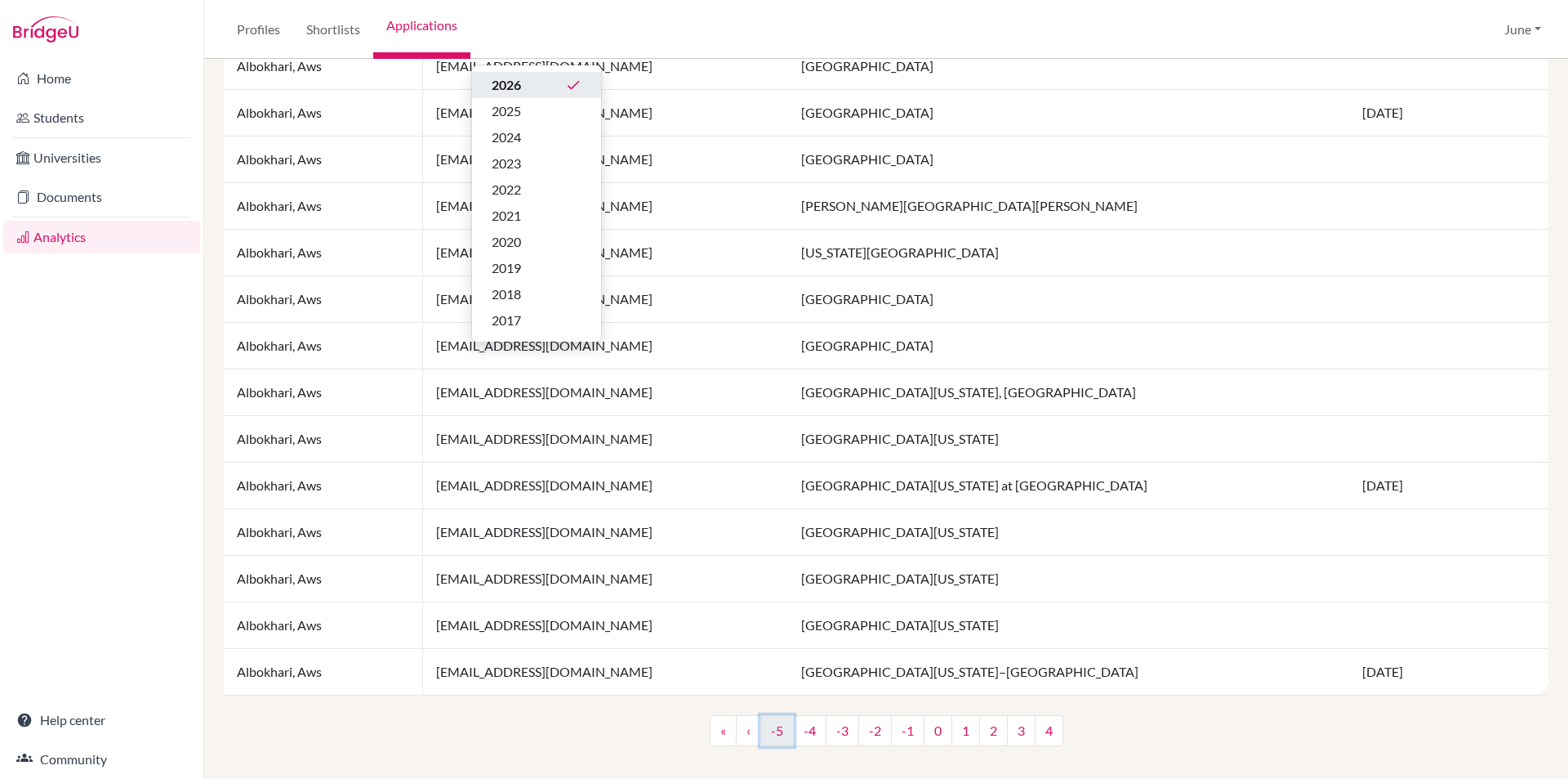
click at [768, 732] on link "-5" at bounding box center [778, 730] width 34 height 31
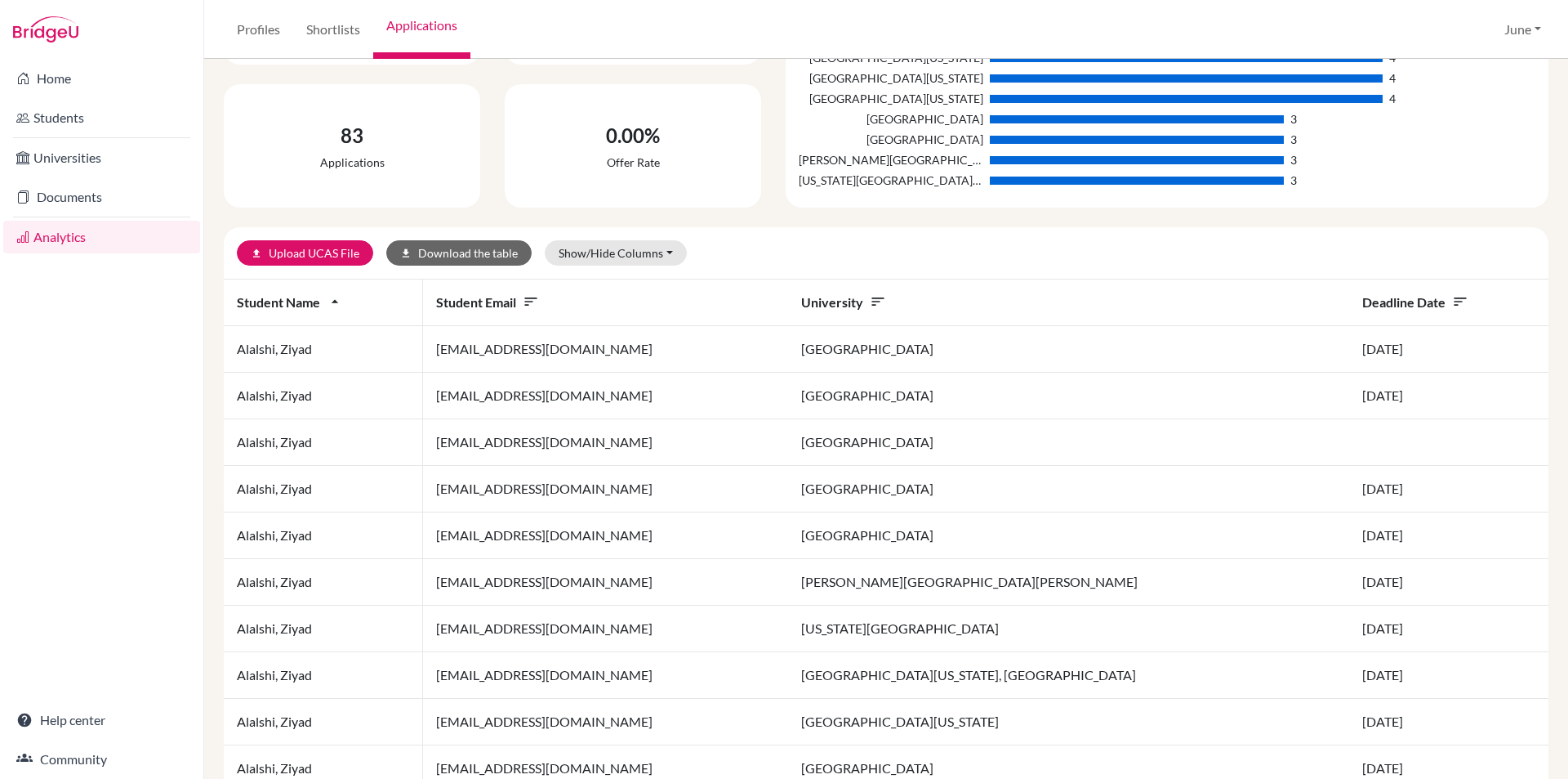
scroll to position [245, 0]
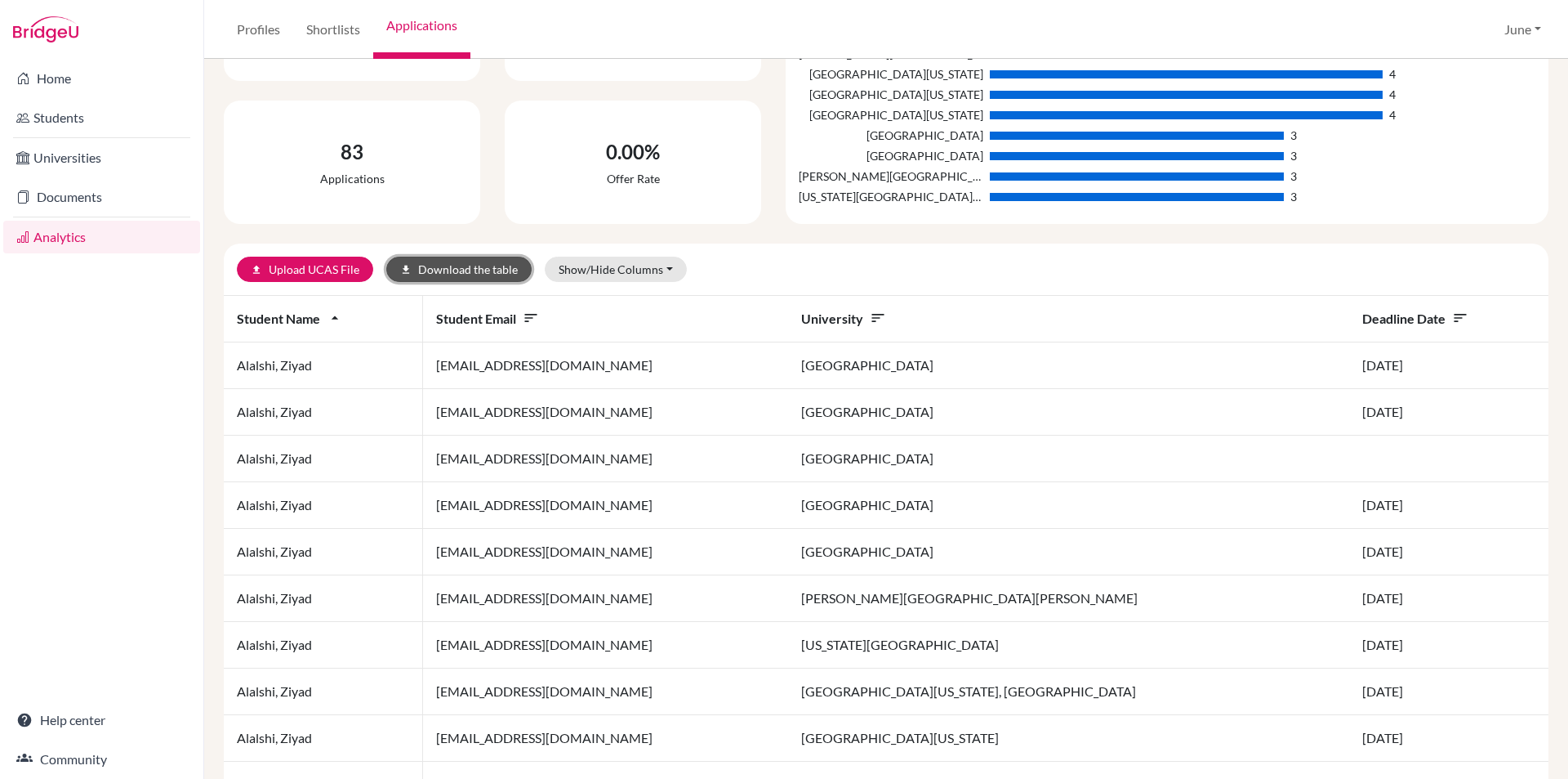
click at [446, 266] on button "download Download the table" at bounding box center [459, 270] width 145 height 25
